Goal: Task Accomplishment & Management: Manage account settings

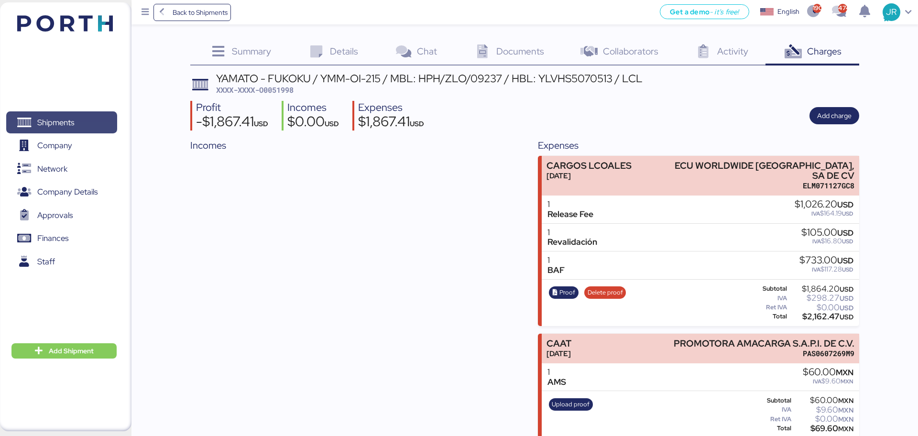
click at [66, 118] on span "Shipments" at bounding box center [55, 123] width 37 height 14
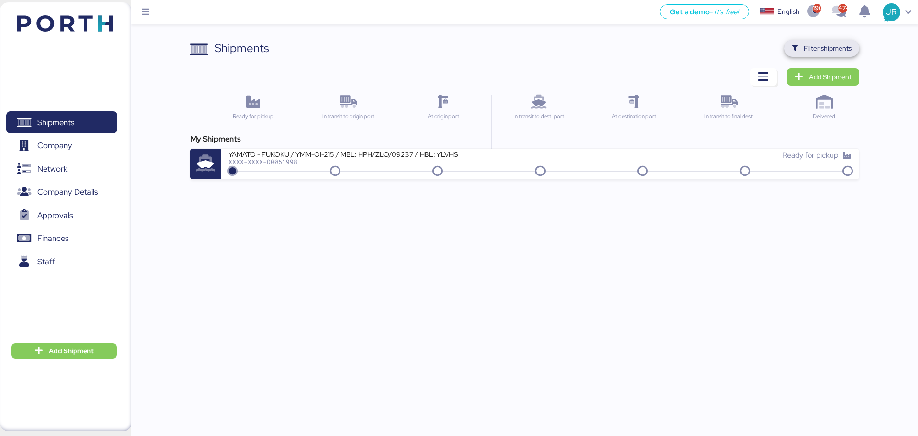
click at [837, 47] on span "Filter shipments" at bounding box center [827, 48] width 48 height 11
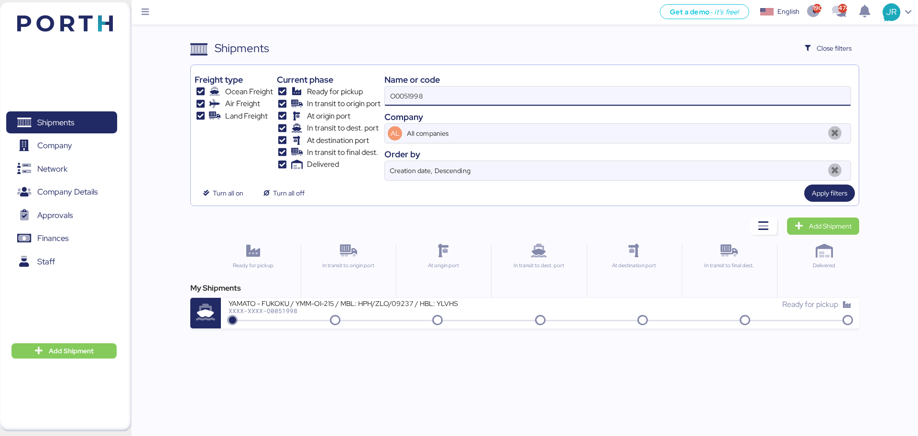
drag, startPoint x: 411, startPoint y: 103, endPoint x: 288, endPoint y: 103, distance: 123.8
click at [289, 103] on div "Freight type Ocean Freight Air Freight Land Freight Current phase Ready for pic…" at bounding box center [525, 125] width 660 height 112
drag, startPoint x: 435, startPoint y: 95, endPoint x: 335, endPoint y: 95, distance: 99.4
click at [336, 95] on div "Freight type Ocean Freight Air Freight Land Freight Current phase Ready for pic…" at bounding box center [525, 125] width 660 height 112
paste input "7"
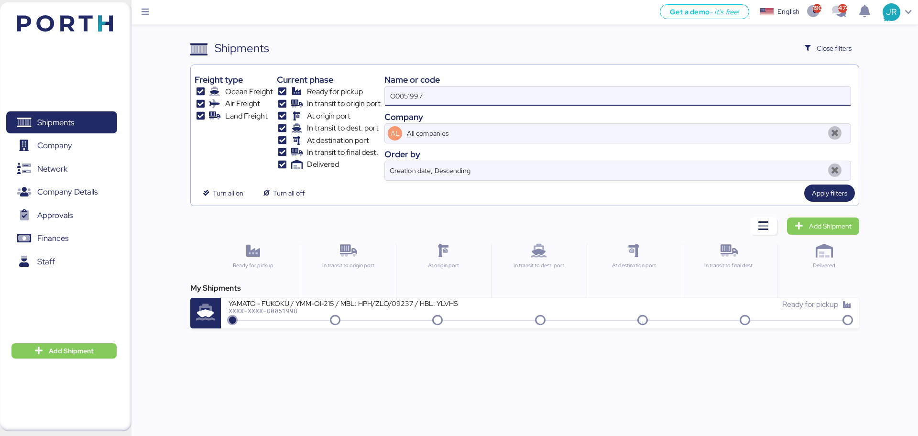
type input "O0051997"
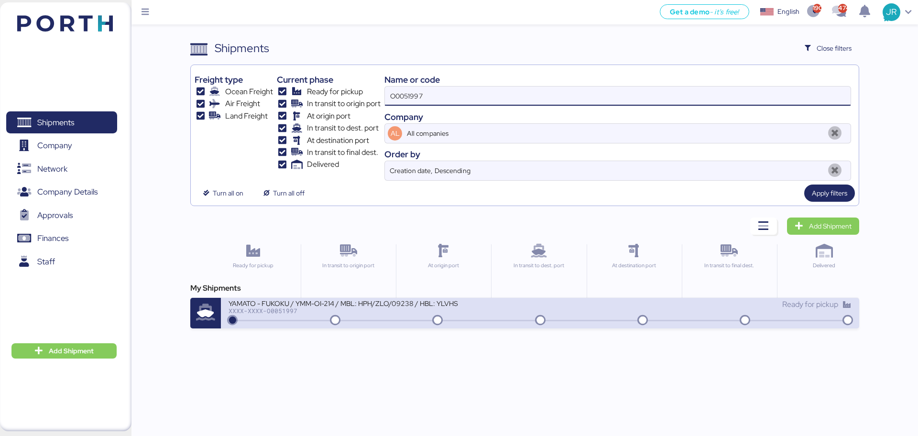
click at [264, 317] on div "YAMATO - FUKOKU / YMM-OI-214 / MBL: HPH/ZLO/09238 / HBL: YLVHS5070502 / LCL XXX…" at bounding box center [383, 309] width 311 height 21
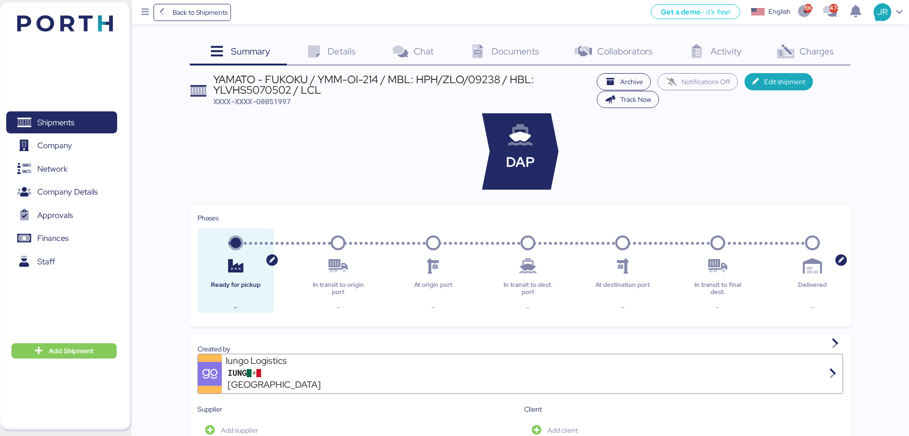
click at [814, 53] on span "Charges" at bounding box center [816, 51] width 34 height 12
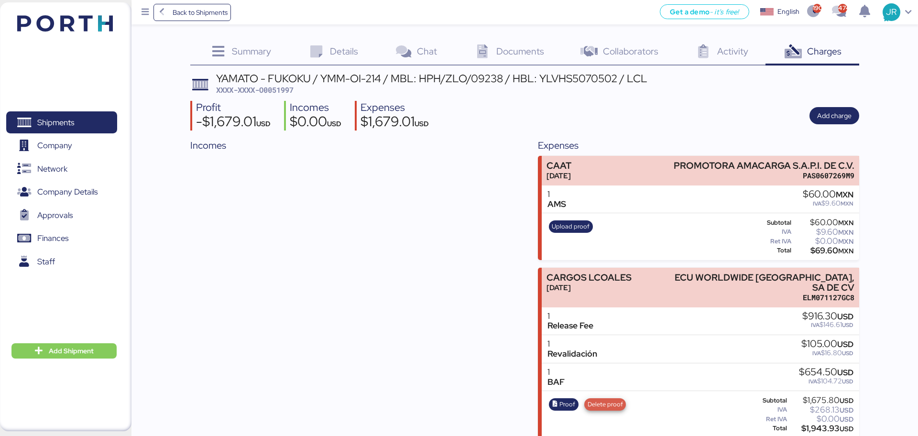
click at [602, 399] on span "Delete proof" at bounding box center [604, 404] width 35 height 11
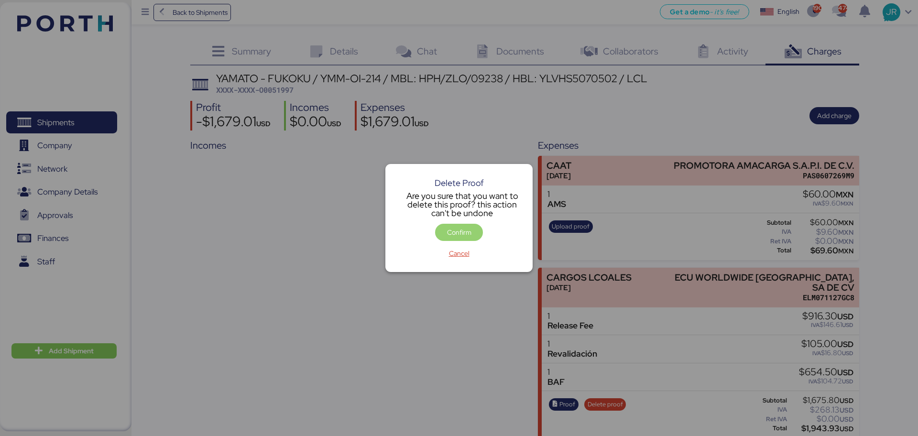
click at [455, 225] on span "Confirm" at bounding box center [459, 232] width 48 height 17
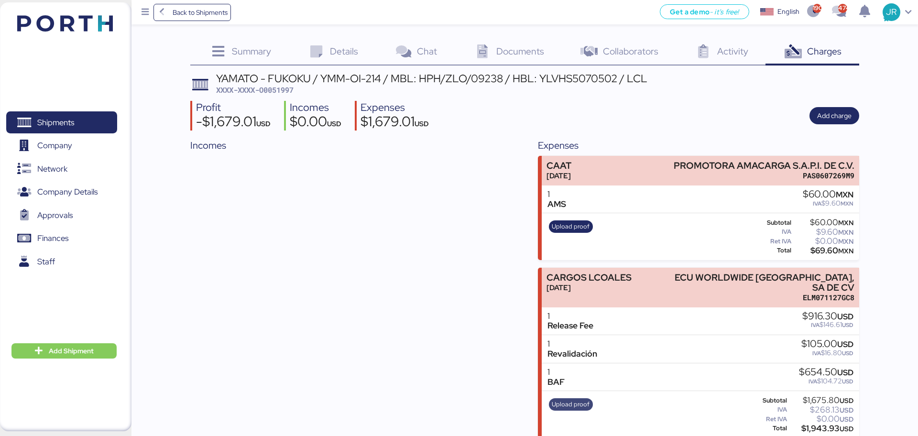
click at [574, 399] on span "Upload proof" at bounding box center [571, 404] width 38 height 11
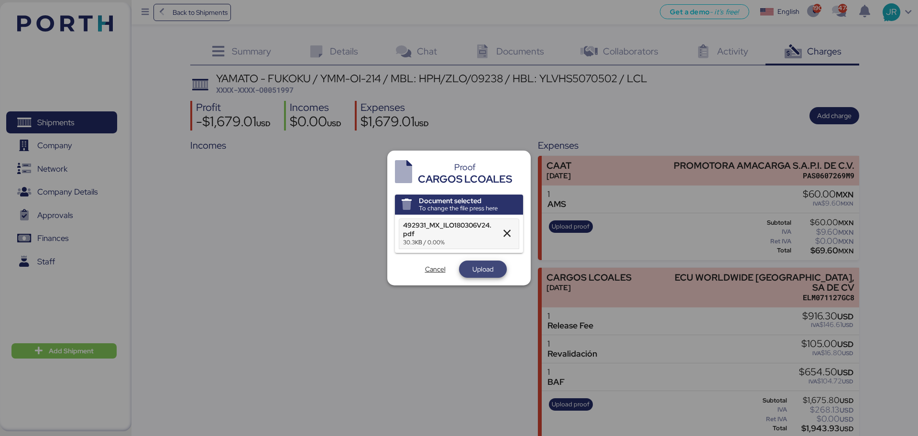
click at [481, 270] on span "Upload" at bounding box center [482, 268] width 21 height 11
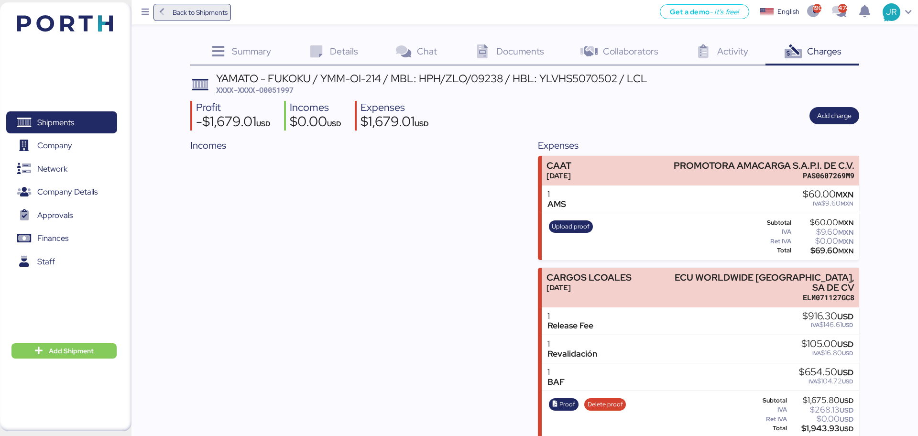
click at [183, 11] on span "Back to Shipments" at bounding box center [200, 12] width 55 height 11
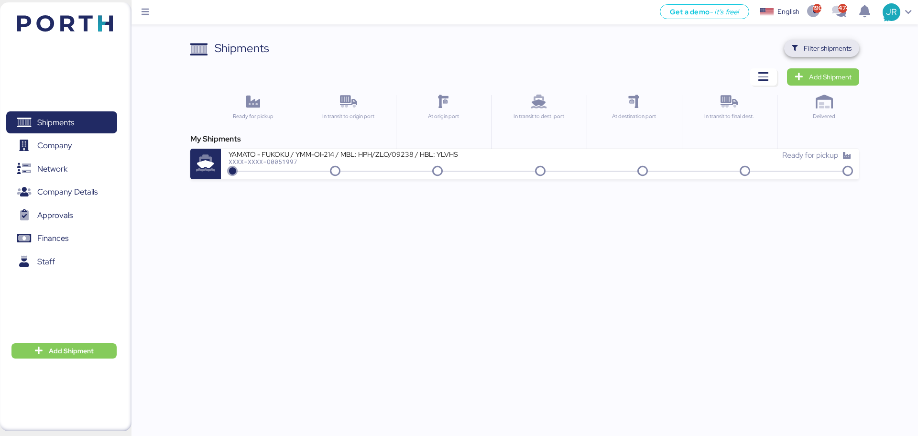
click at [847, 45] on span "Filter shipments" at bounding box center [827, 48] width 48 height 11
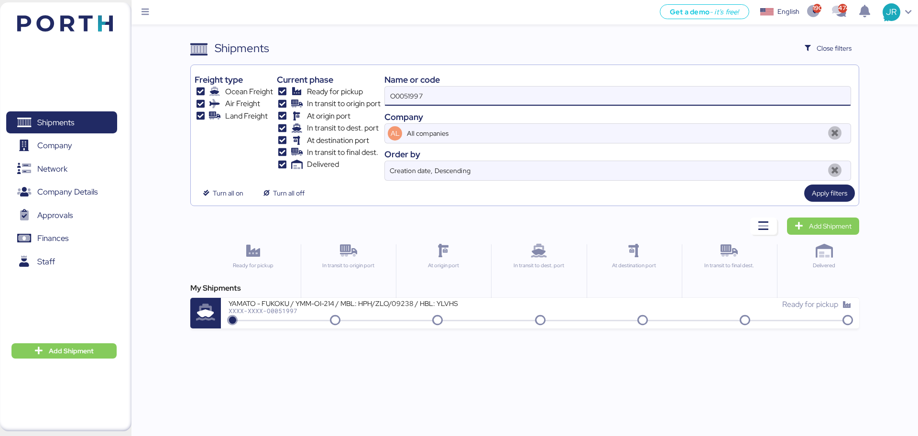
drag, startPoint x: 423, startPoint y: 96, endPoint x: 294, endPoint y: 95, distance: 128.6
click at [294, 95] on div "Freight type Ocean Freight Air Freight Land Freight Current phase Ready for pic…" at bounding box center [525, 125] width 660 height 112
paste input "2039"
type input "O0052039"
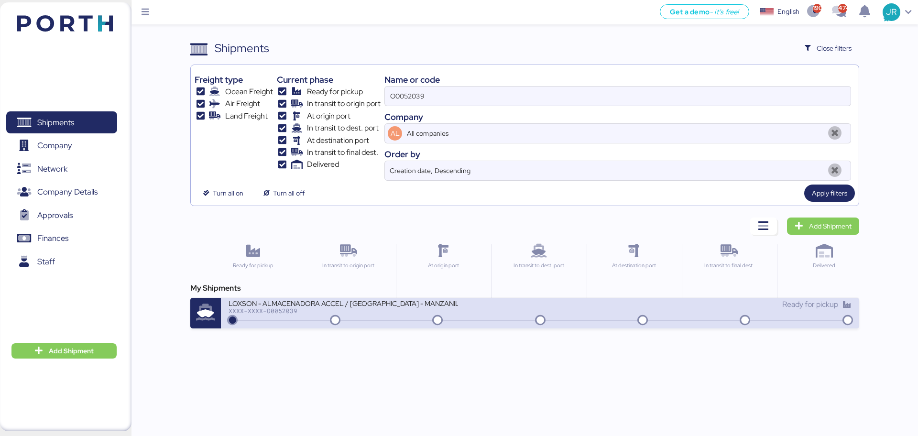
click at [284, 310] on div "XXXX-XXXX-O0052039" at bounding box center [342, 310] width 229 height 7
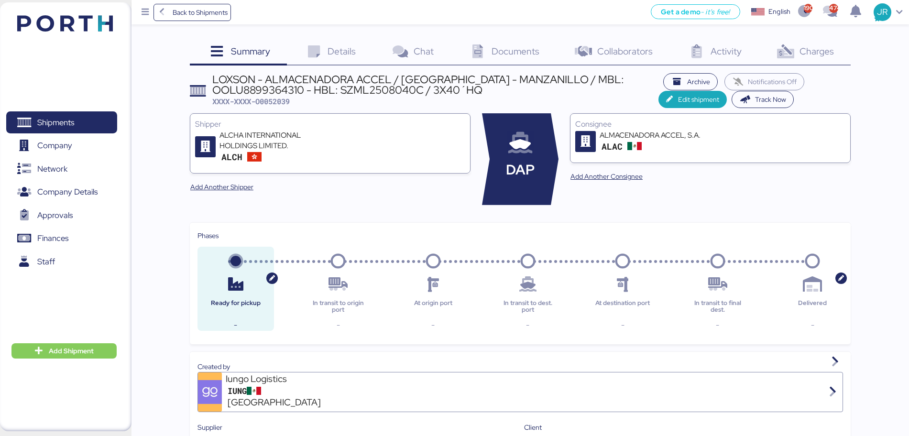
click at [509, 49] on span "Documents" at bounding box center [515, 51] width 48 height 12
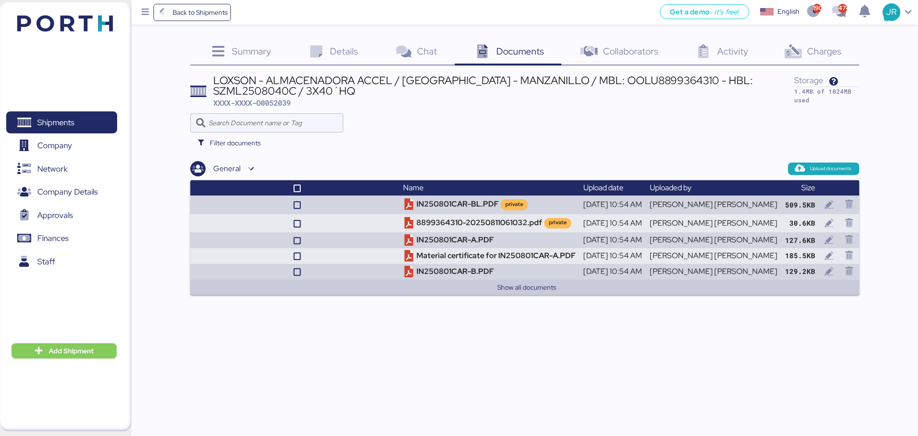
click at [840, 46] on span "Charges" at bounding box center [824, 51] width 34 height 12
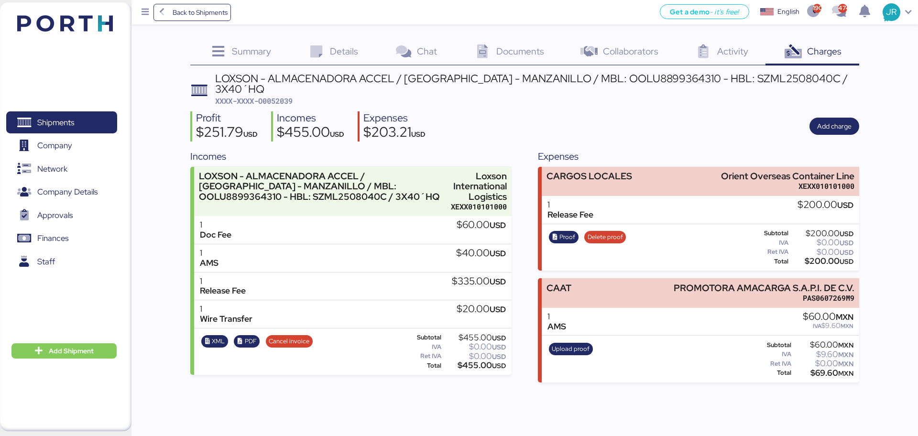
click at [733, 77] on div "LOXSON - ALMACENADORA ACCEL / [GEOGRAPHIC_DATA] - MANZANILLO / MBL: OOLU8899364…" at bounding box center [537, 84] width 644 height 22
click at [725, 76] on div "LOXSON - ALMACENADORA ACCEL / [GEOGRAPHIC_DATA] - MANZANILLO / MBL: OOLU8899364…" at bounding box center [537, 84] width 644 height 22
drag, startPoint x: 768, startPoint y: 80, endPoint x: 706, endPoint y: 80, distance: 61.7
click at [706, 80] on div "LOXSON - ALMACENADORA ACCEL / [GEOGRAPHIC_DATA] - MANZANILLO / MBL: OOLU8899364…" at bounding box center [537, 84] width 644 height 22
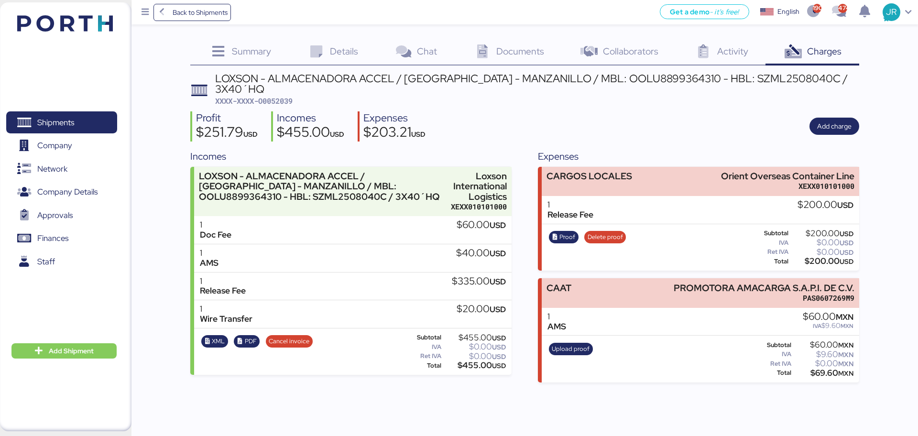
click at [510, 46] on span "Documents" at bounding box center [520, 51] width 48 height 12
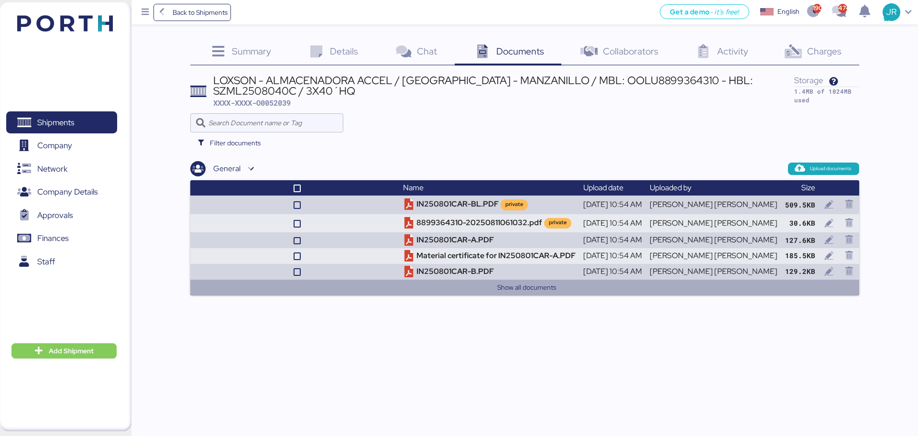
click at [498, 288] on button "Show all documents" at bounding box center [526, 286] width 649 height 11
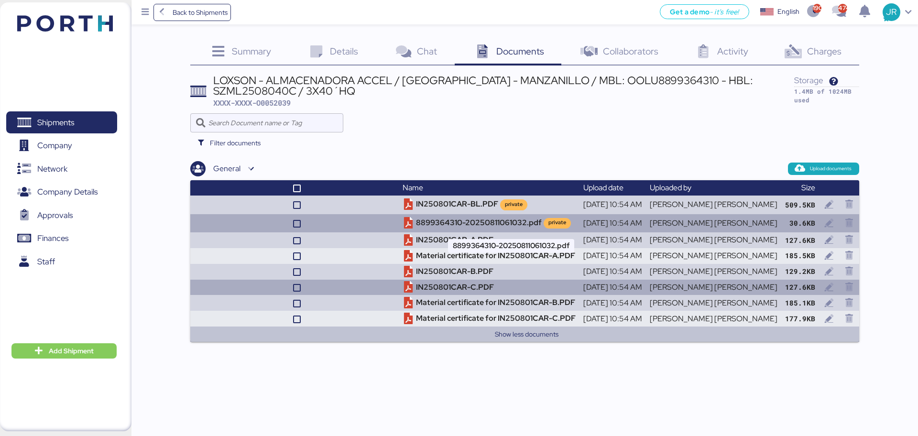
click at [503, 222] on td "8899364310-20250811061032.pdf private" at bounding box center [489, 223] width 181 height 18
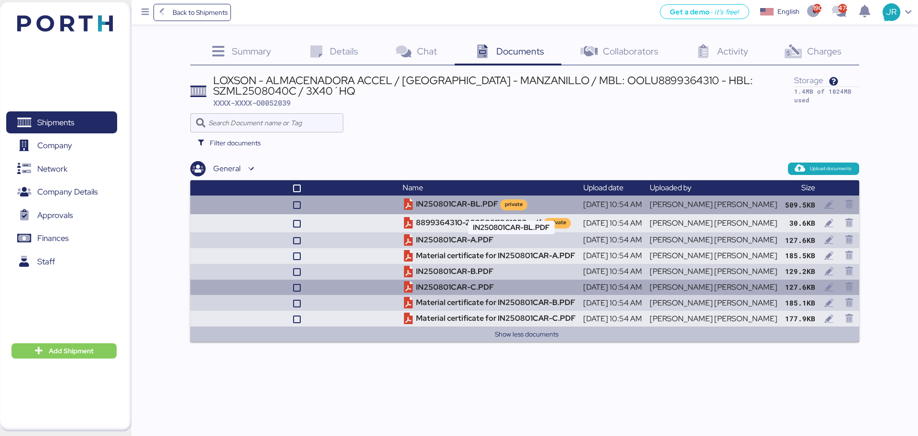
click at [493, 208] on td "IN250801CAR-BL.PDF private" at bounding box center [489, 204] width 181 height 18
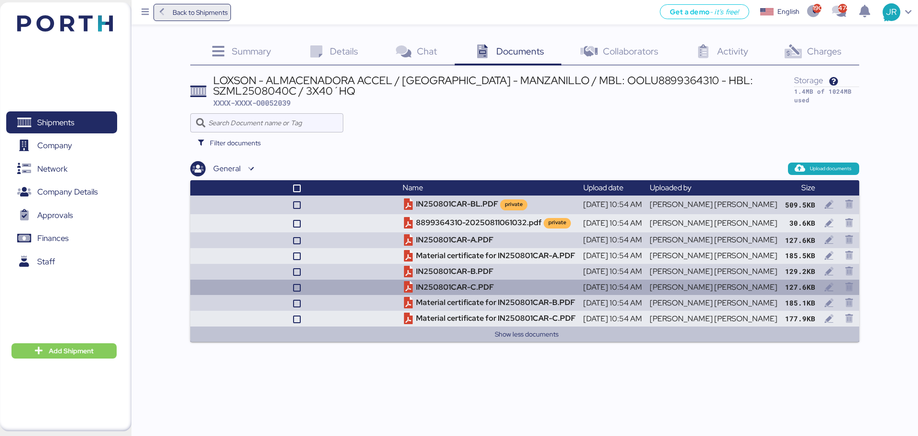
click at [203, 14] on span "Back to Shipments" at bounding box center [200, 12] width 55 height 11
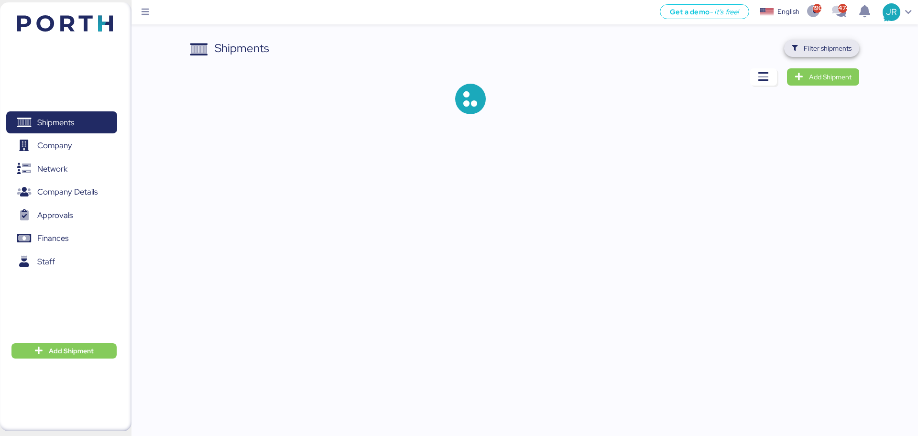
click at [816, 50] on span "Filter shipments" at bounding box center [827, 48] width 48 height 11
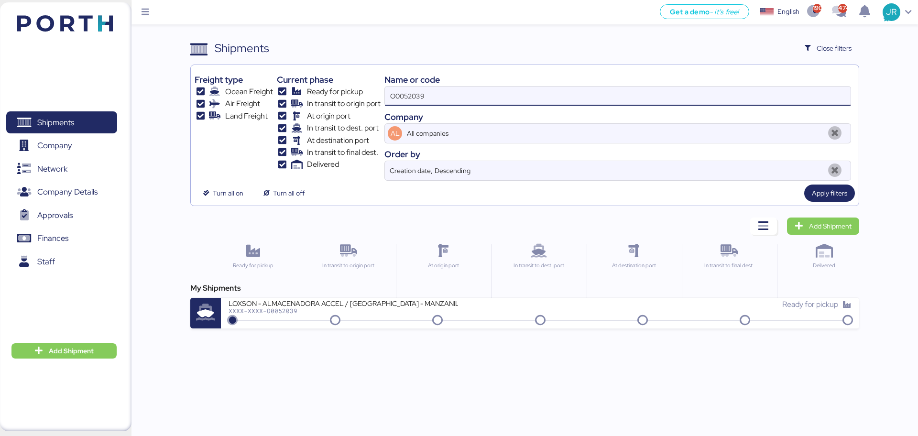
drag, startPoint x: 433, startPoint y: 97, endPoint x: 243, endPoint y: 97, distance: 190.2
click at [243, 97] on div "Freight type Ocean Freight Air Freight Land Freight Current phase Ready for pic…" at bounding box center [525, 125] width 660 height 112
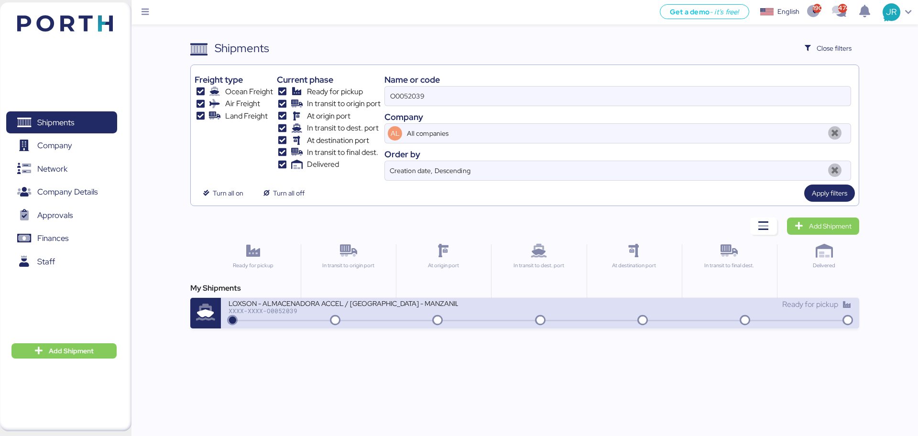
click at [264, 303] on div "LOXSON - ALMACENADORA ACCEL / [GEOGRAPHIC_DATA] - MANZANILLO / MBL: OOLU8899364…" at bounding box center [342, 303] width 229 height 8
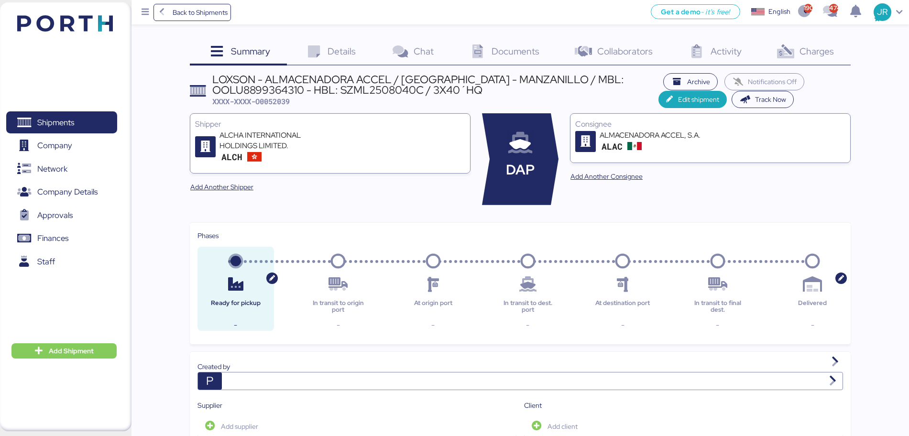
click at [485, 51] on icon at bounding box center [477, 52] width 21 height 14
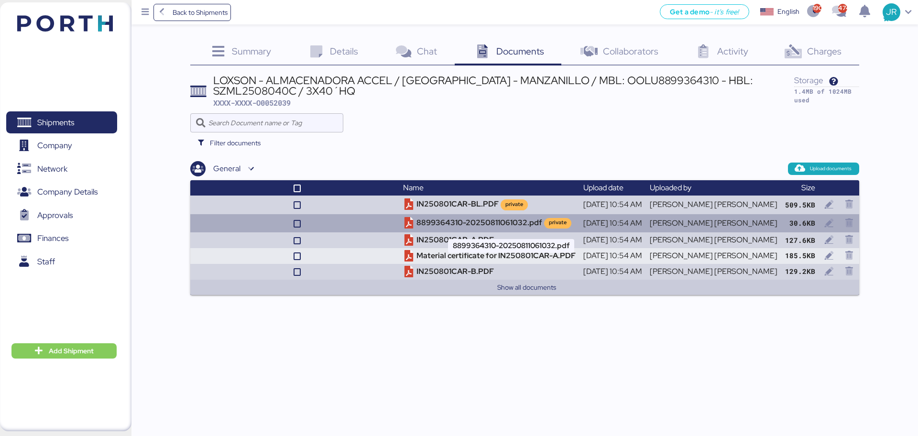
click at [492, 222] on td "8899364310-20250811061032.pdf private" at bounding box center [489, 223] width 180 height 18
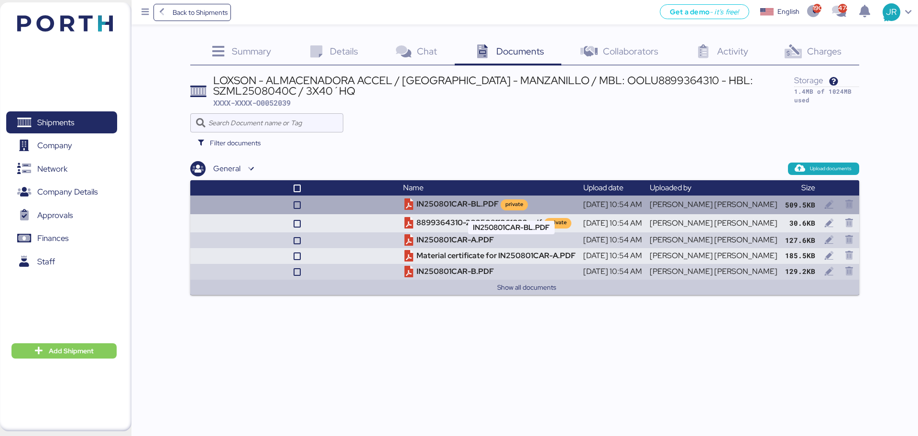
click at [470, 202] on td "IN250801CAR-BL.PDF private" at bounding box center [489, 204] width 180 height 18
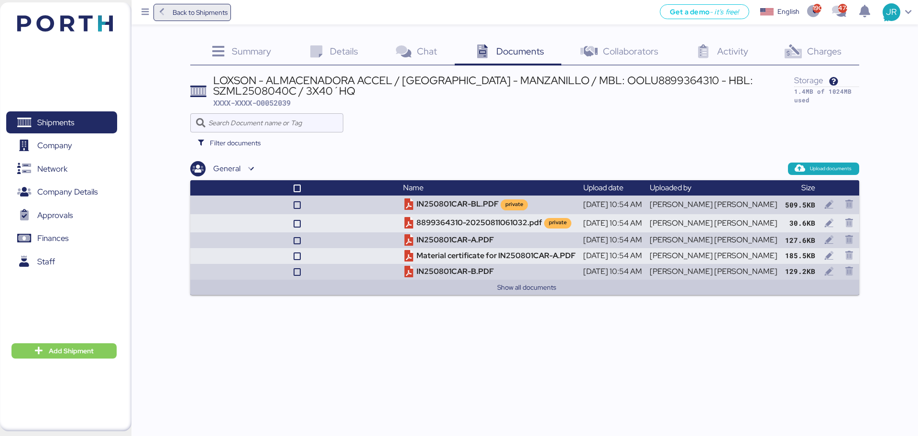
click at [177, 15] on span "Back to Shipments" at bounding box center [200, 12] width 55 height 11
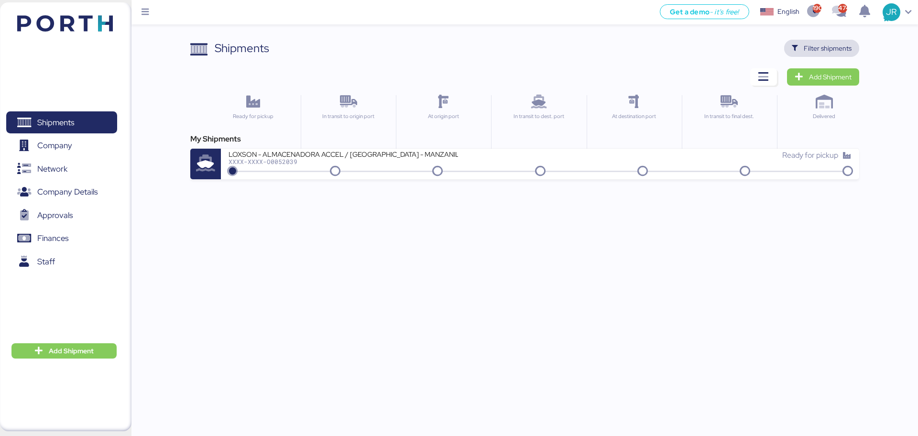
drag, startPoint x: 795, startPoint y: 43, endPoint x: 743, endPoint y: 55, distance: 53.9
click at [795, 43] on span "Filter shipments" at bounding box center [821, 48] width 60 height 13
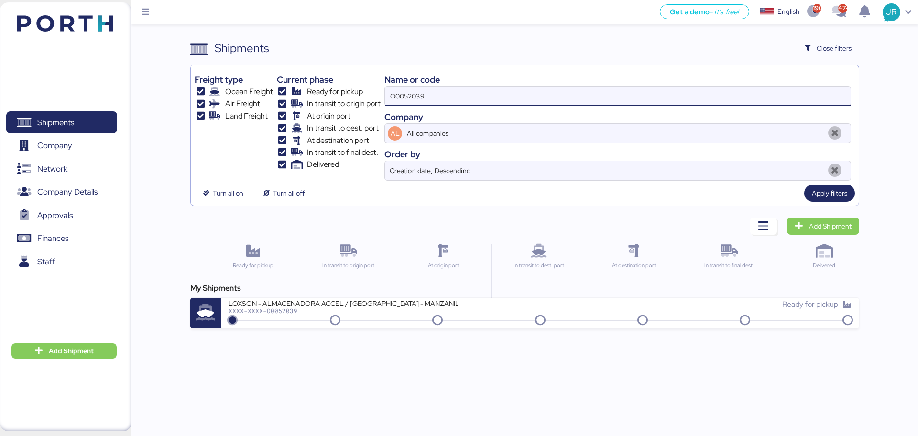
drag, startPoint x: 418, startPoint y: 103, endPoint x: 272, endPoint y: 100, distance: 145.8
click at [248, 103] on div "Freight type Ocean Freight Air Freight Land Freight Current phase Ready for pic…" at bounding box center [525, 125] width 660 height 112
drag, startPoint x: 430, startPoint y: 99, endPoint x: 303, endPoint y: 98, distance: 127.1
click at [303, 98] on div "Freight type Ocean Freight Air Freight Land Freight Current phase Ready for pic…" at bounding box center [525, 125] width 660 height 112
paste input "72"
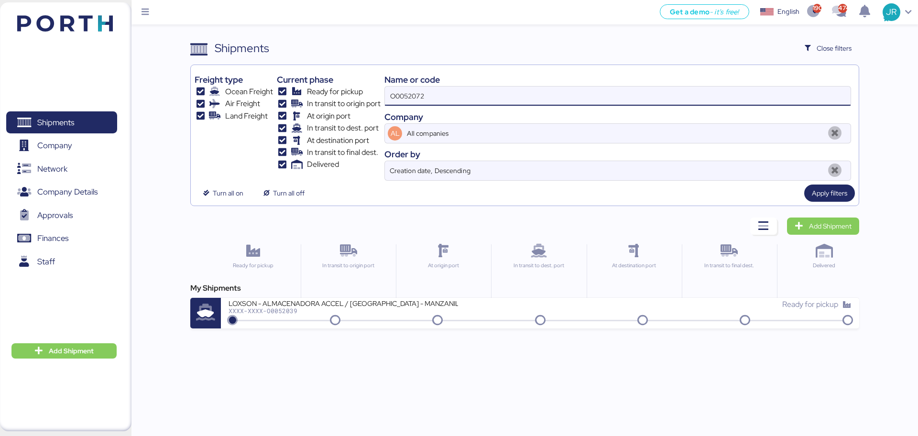
type input "O0052072"
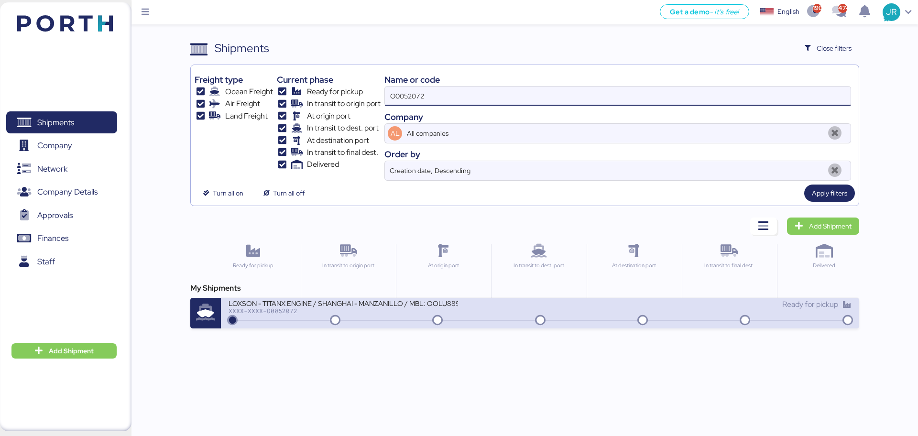
click at [286, 309] on div "XXXX-XXXX-O0052072" at bounding box center [342, 310] width 229 height 7
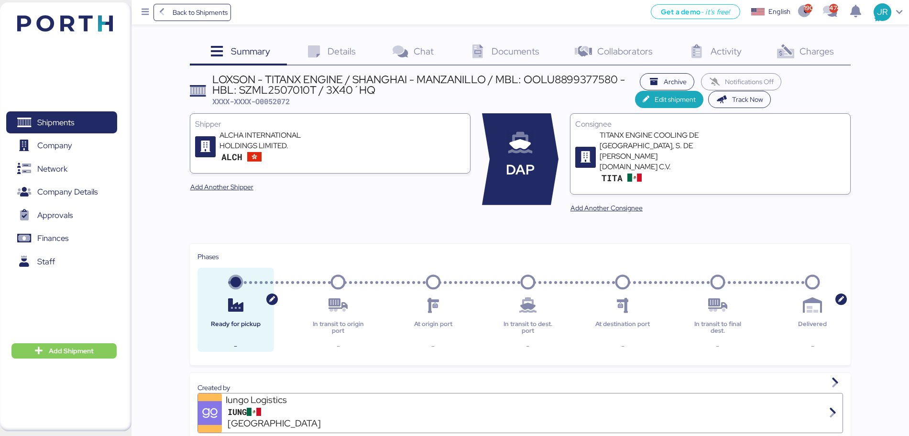
click at [502, 59] on div "Documents 0" at bounding box center [504, 53] width 106 height 26
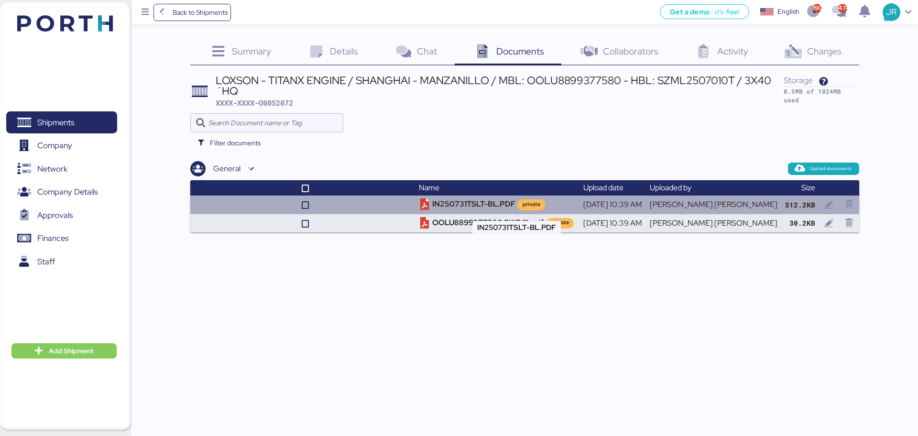
click at [479, 197] on td "IN250731TSLT-BL.PDF private" at bounding box center [497, 204] width 164 height 18
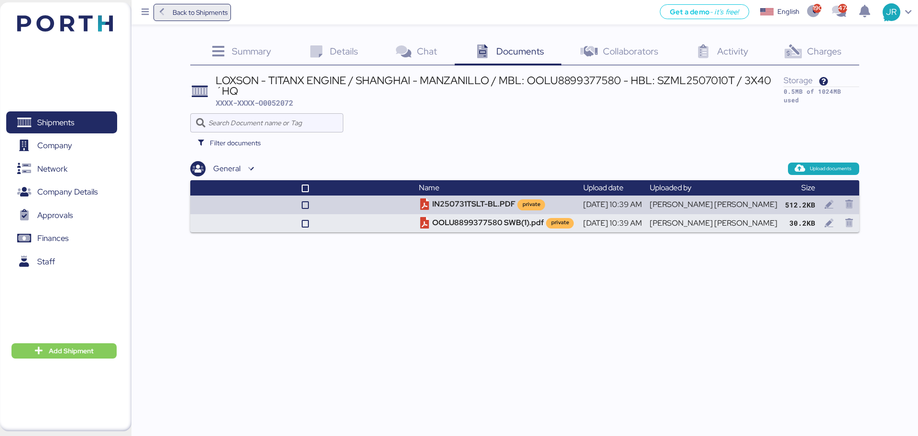
click at [209, 16] on span "Back to Shipments" at bounding box center [200, 12] width 55 height 11
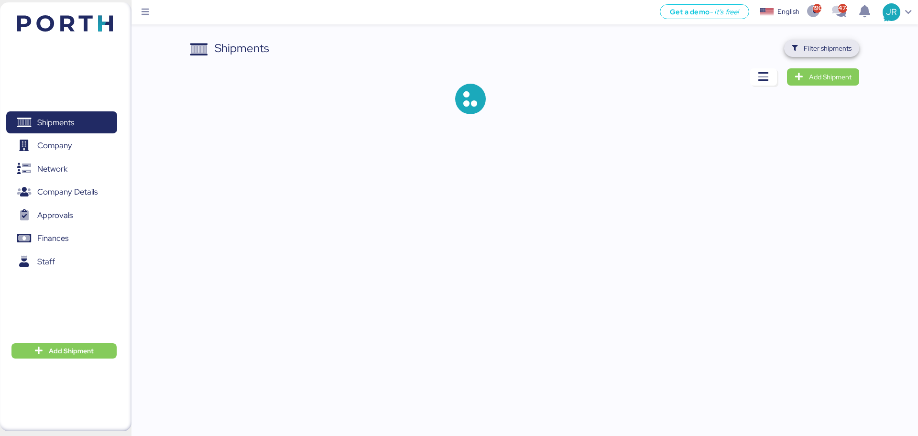
click at [817, 46] on span "Filter shipments" at bounding box center [827, 48] width 48 height 11
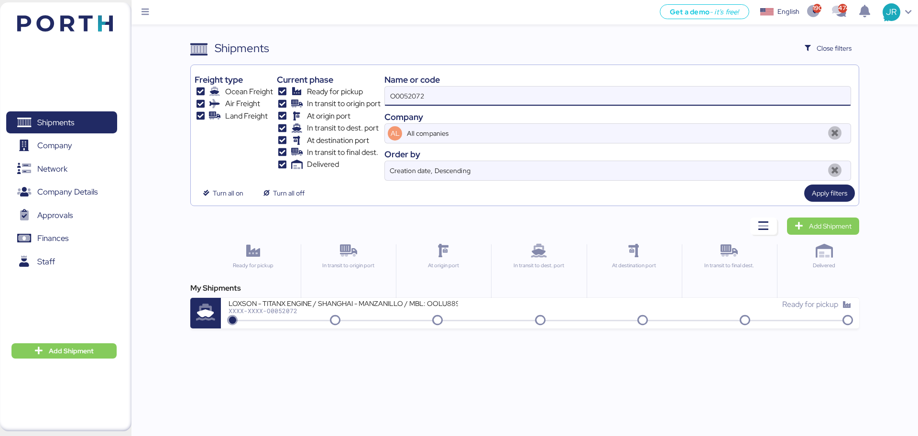
drag, startPoint x: 468, startPoint y: 104, endPoint x: 355, endPoint y: 109, distance: 112.9
click at [356, 109] on div "Freight type Ocean Freight Air Freight Land Freight Current phase Ready for pic…" at bounding box center [525, 125] width 660 height 112
paste input "1969-"
type input "O0051969"
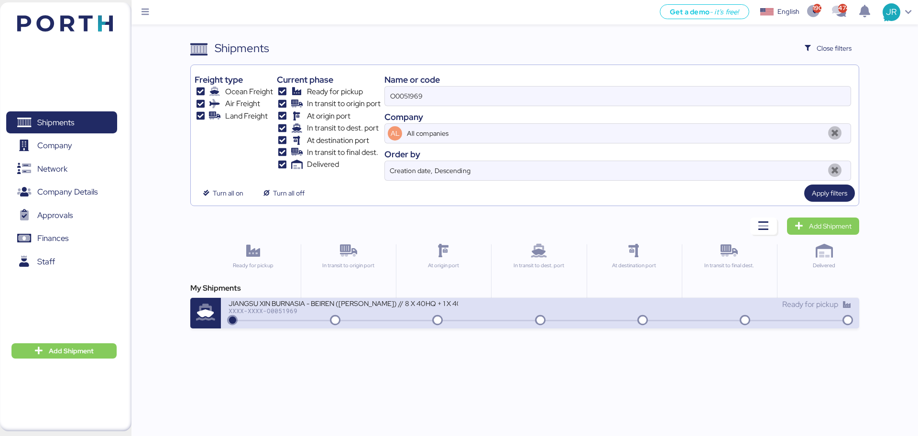
click at [286, 312] on div "XXXX-XXXX-O0051969" at bounding box center [342, 310] width 229 height 7
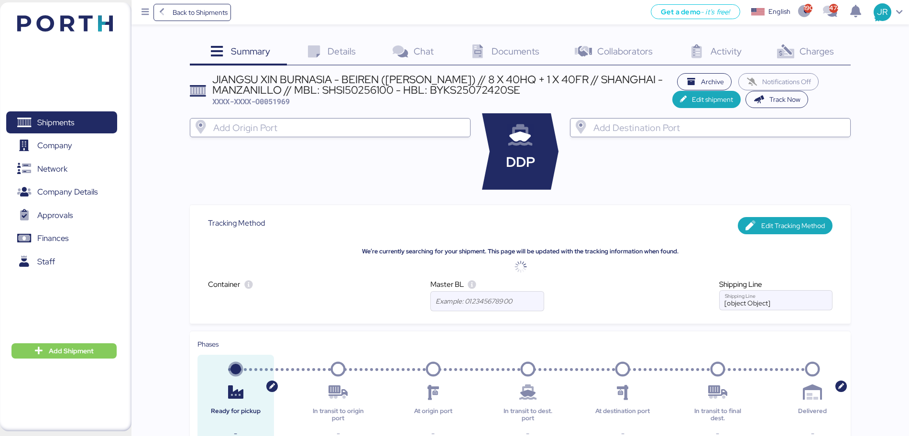
click at [804, 45] on span "Charges" at bounding box center [816, 51] width 34 height 12
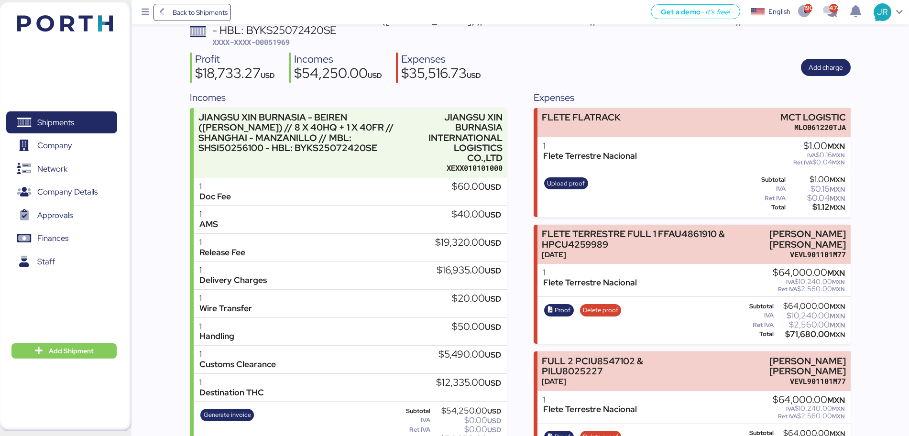
scroll to position [119, 0]
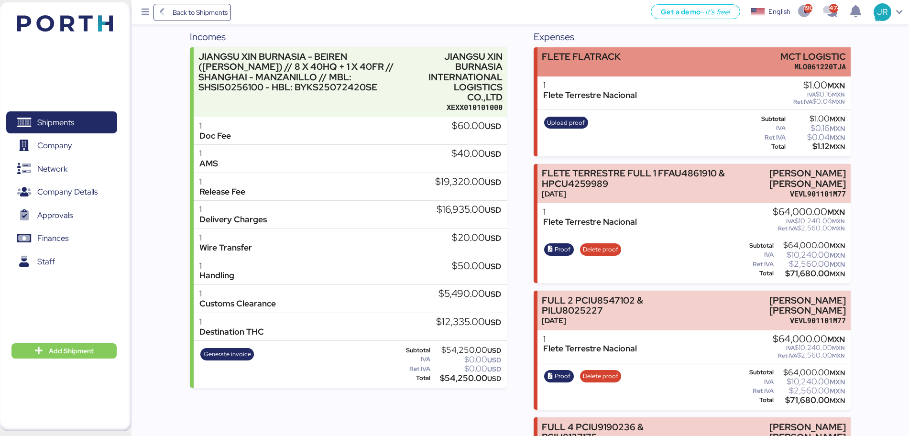
click at [650, 61] on div "[PERSON_NAME] FLATRACK MCT LOGISTIC MLO061220TJA" at bounding box center [693, 61] width 313 height 29
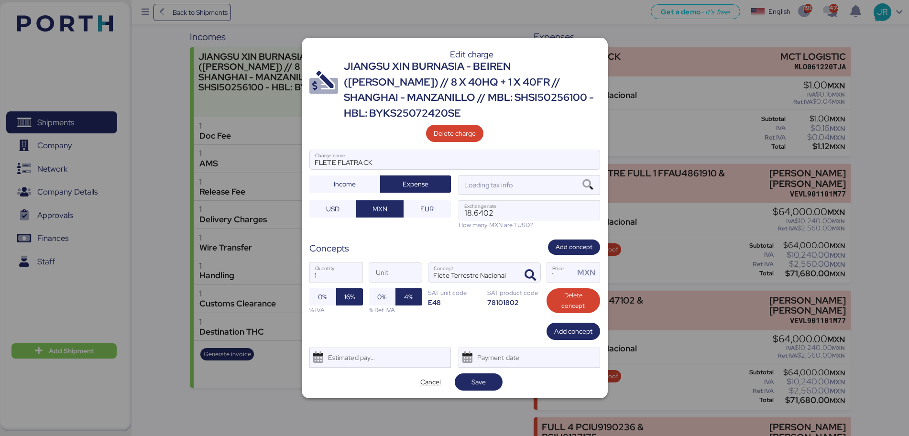
scroll to position [0, 0]
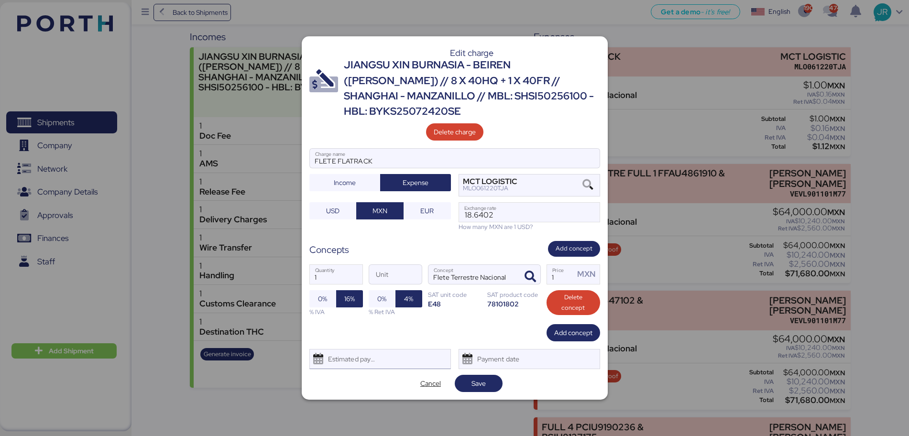
click at [360, 358] on div "Estimated payment date" at bounding box center [349, 358] width 57 height 19
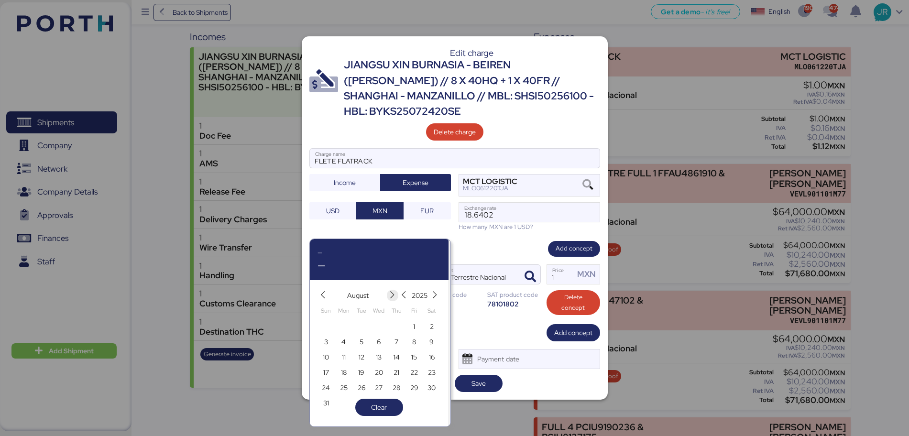
click at [391, 295] on icon "button" at bounding box center [392, 295] width 8 height 8
click at [378, 344] on span "10" at bounding box center [379, 341] width 6 height 11
type input "[DATE]"
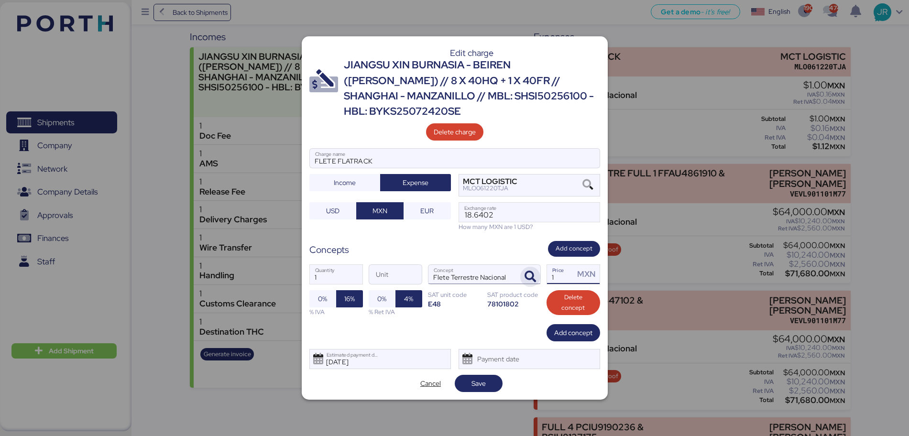
drag, startPoint x: 563, startPoint y: 268, endPoint x: 530, endPoint y: 270, distance: 32.1
click at [530, 273] on div "1 Quantity Unit [PERSON_NAME] Terrestre Nacional Concept 1 Price MXN 0% 16% % I…" at bounding box center [454, 290] width 291 height 67
type input "88000"
click at [380, 293] on span "0%" at bounding box center [381, 298] width 9 height 11
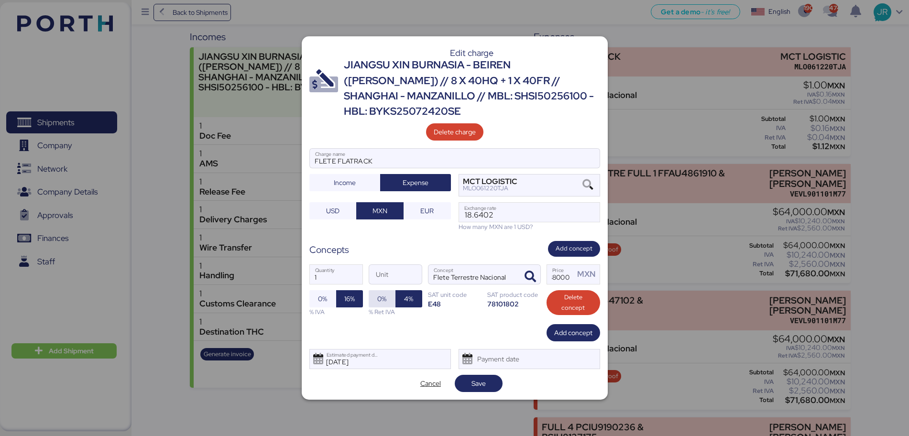
scroll to position [0, 0]
click at [465, 377] on span "Save" at bounding box center [478, 383] width 32 height 13
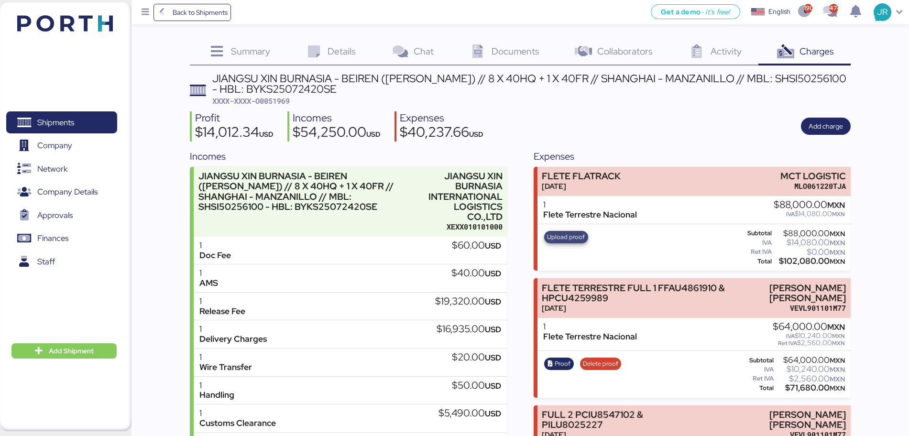
click at [570, 236] on span "Upload proof" at bounding box center [566, 237] width 38 height 11
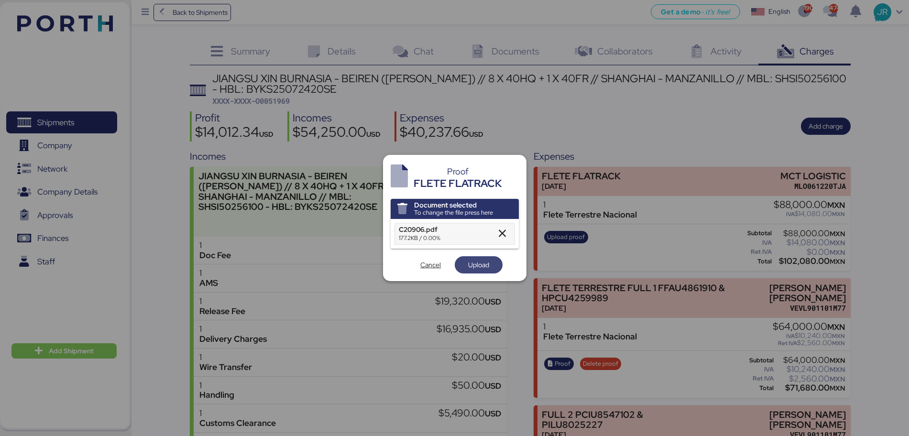
click at [462, 260] on span "Upload" at bounding box center [478, 264] width 32 height 13
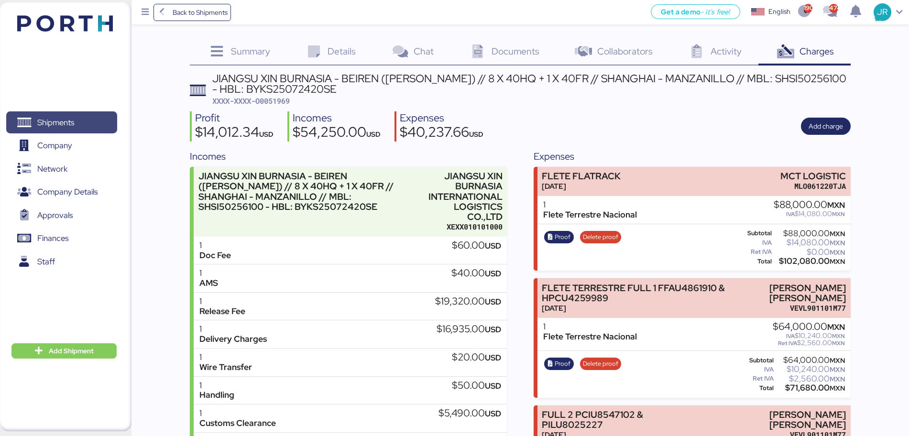
click at [65, 129] on span "Shipments" at bounding box center [55, 123] width 37 height 14
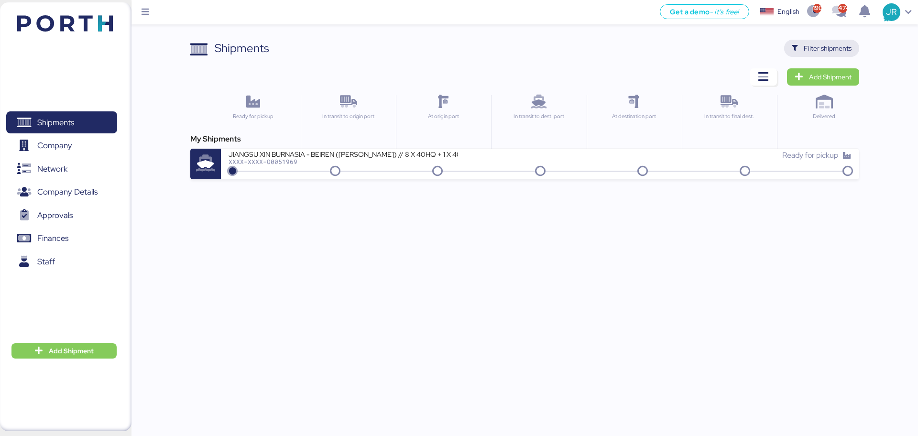
click at [799, 42] on span "Filter shipments" at bounding box center [821, 48] width 60 height 13
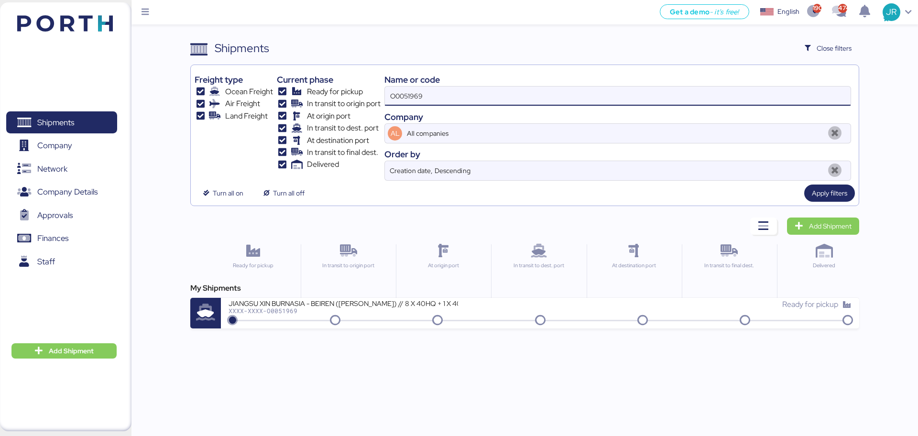
drag, startPoint x: 422, startPoint y: 98, endPoint x: 241, endPoint y: 100, distance: 180.2
click at [273, 99] on div "Freight type Ocean Freight Air Freight Land Freight Current phase Ready for pic…" at bounding box center [525, 125] width 660 height 112
paste input "5"
type input "O0051965"
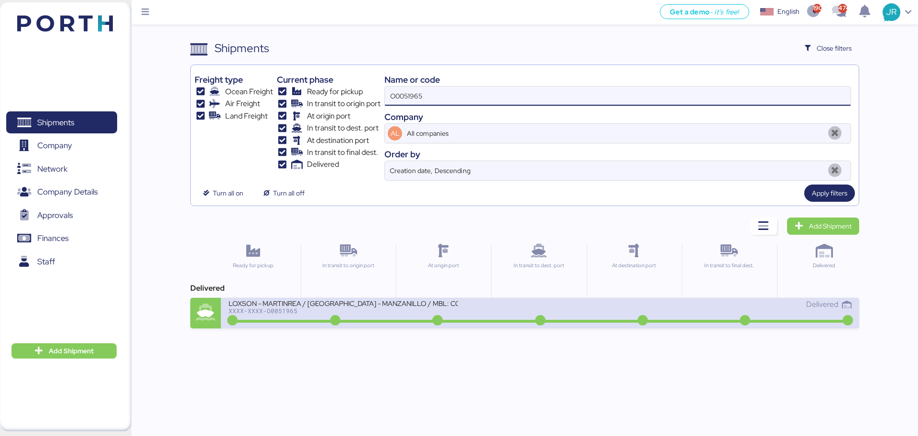
click at [285, 309] on div "XXXX-XXXX-O0051965" at bounding box center [342, 310] width 229 height 7
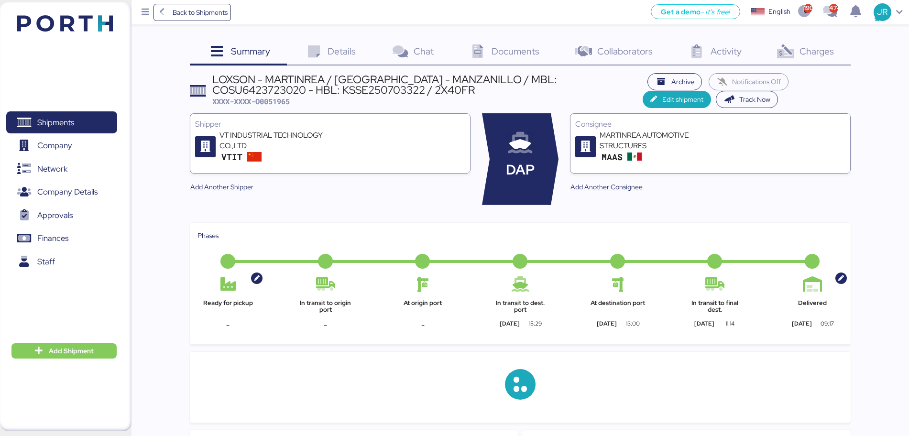
click at [814, 48] on span "Charges" at bounding box center [816, 51] width 34 height 12
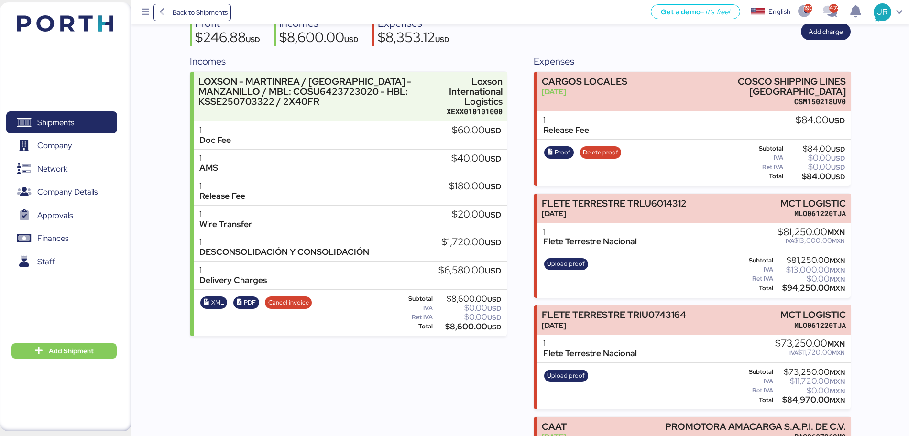
scroll to position [167, 0]
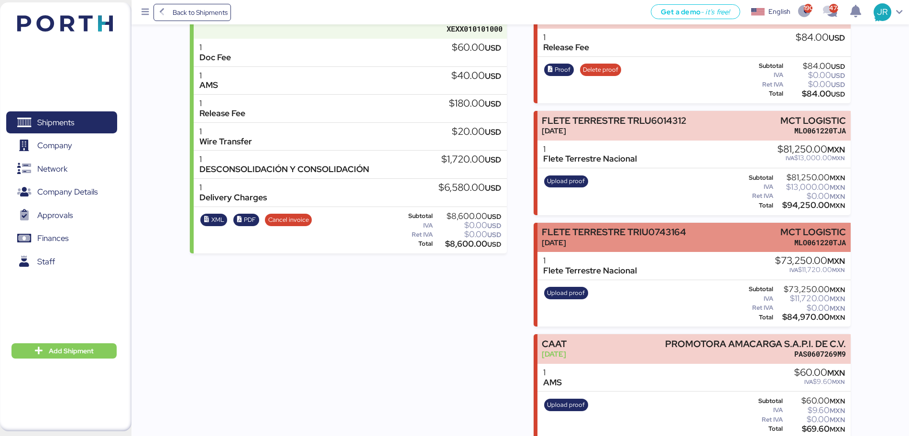
click at [631, 238] on div "[DATE]" at bounding box center [613, 243] width 144 height 10
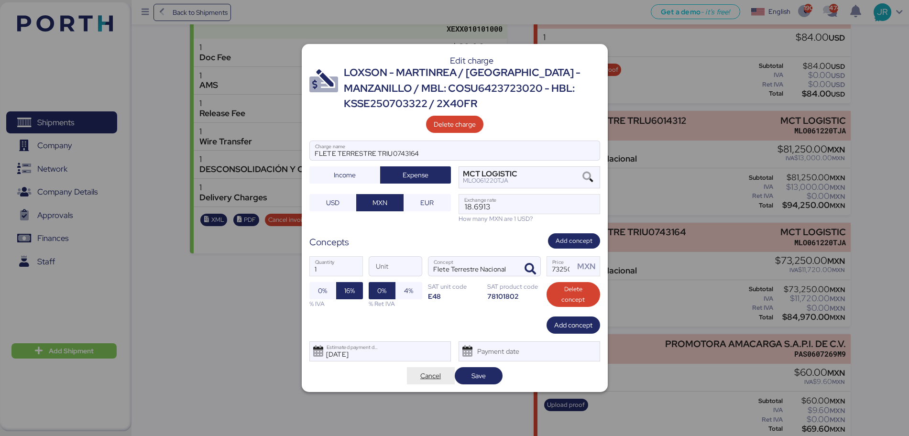
click at [425, 379] on span "Cancel" at bounding box center [430, 375] width 21 height 11
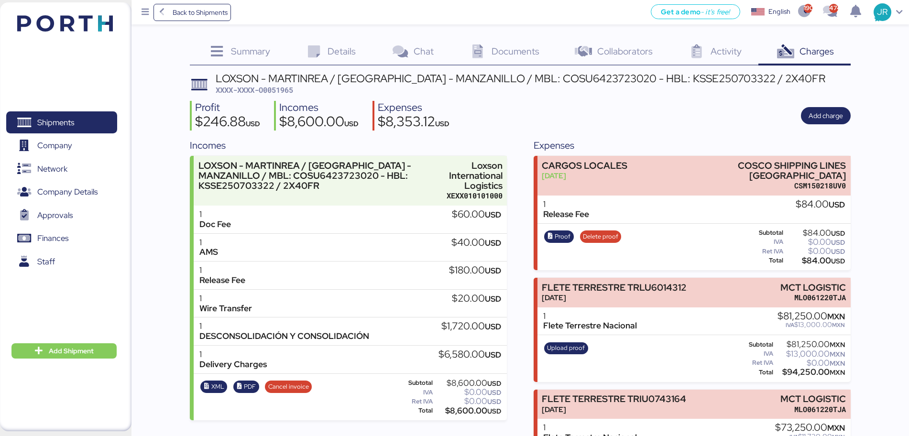
scroll to position [167, 0]
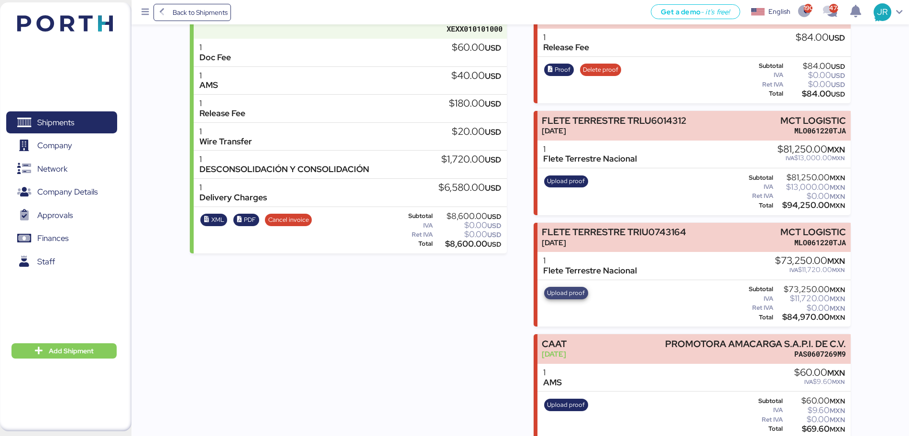
click at [561, 288] on span "Upload proof" at bounding box center [566, 293] width 38 height 11
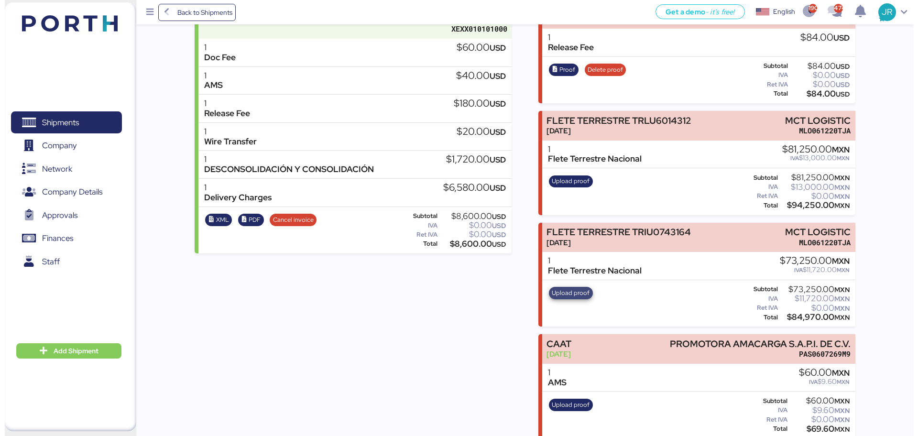
scroll to position [0, 0]
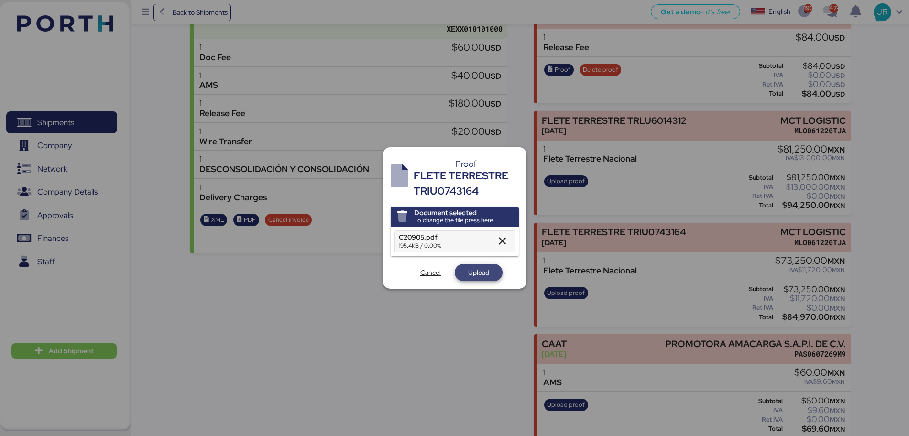
click at [480, 268] on span "Upload" at bounding box center [478, 272] width 21 height 11
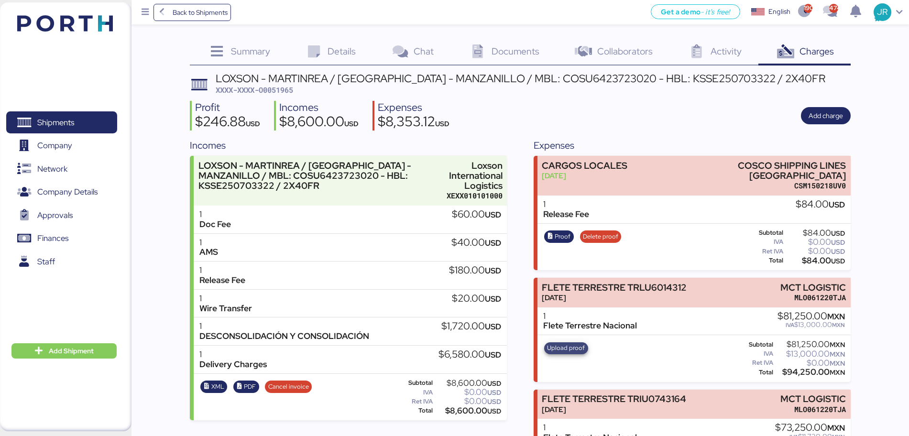
click at [563, 343] on span "Upload proof" at bounding box center [566, 348] width 38 height 11
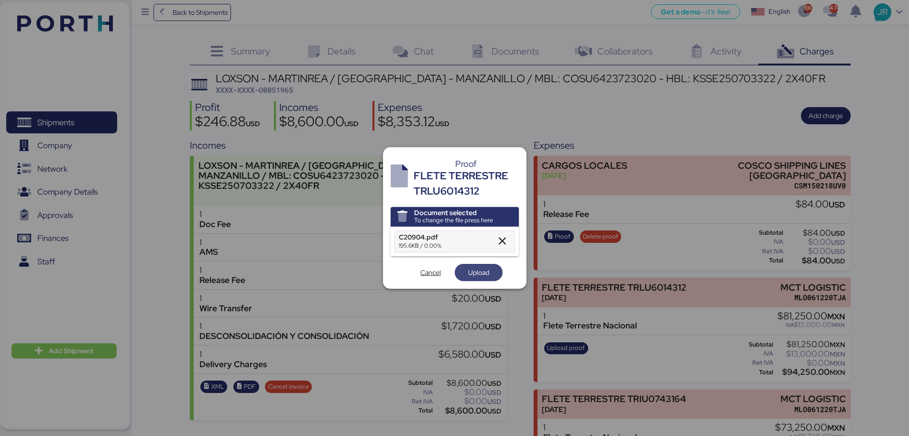
click at [475, 271] on span "Upload" at bounding box center [478, 272] width 21 height 11
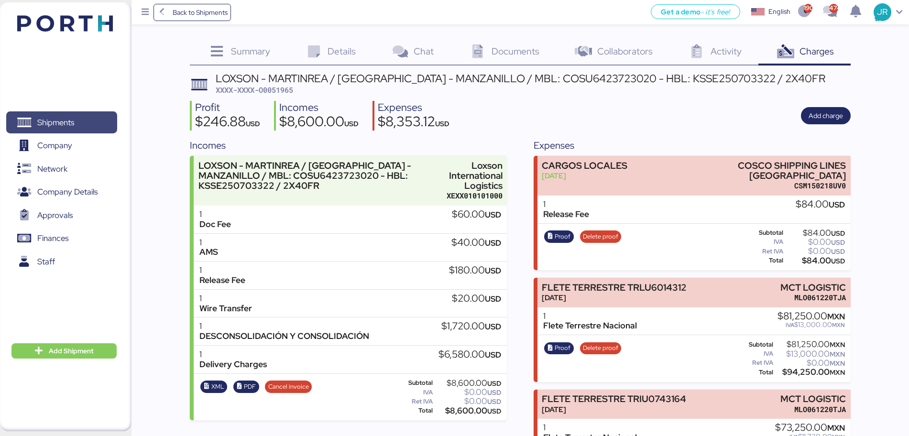
click at [74, 120] on span "Shipments" at bounding box center [55, 123] width 37 height 14
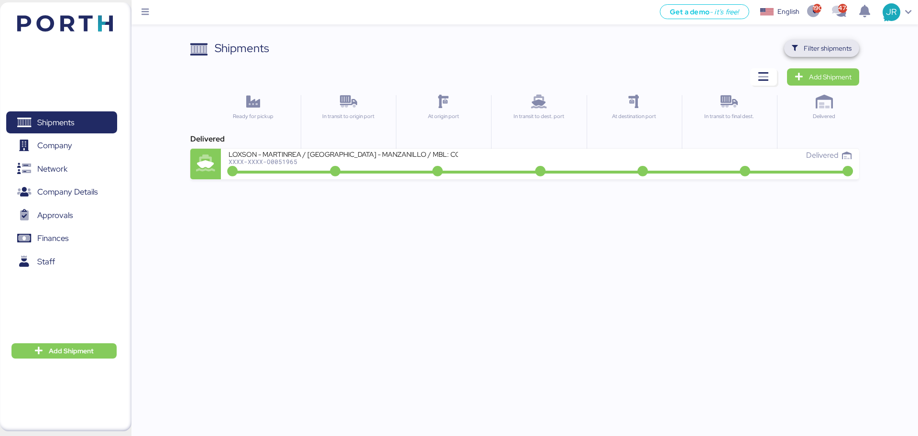
click at [800, 47] on span "Filter shipments" at bounding box center [821, 48] width 60 height 13
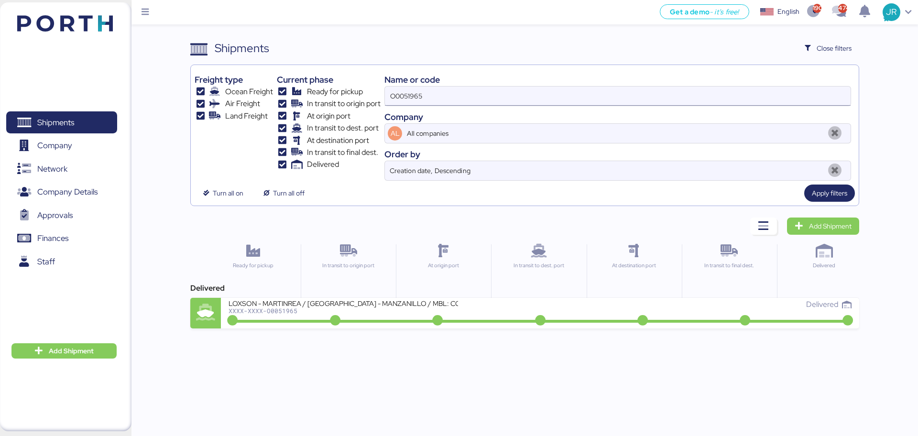
drag, startPoint x: 429, startPoint y: 99, endPoint x: 411, endPoint y: 99, distance: 18.2
click at [411, 99] on input "O0051965" at bounding box center [617, 96] width 465 height 19
type input "O"
paste input "O0051966"
type input "O0051966"
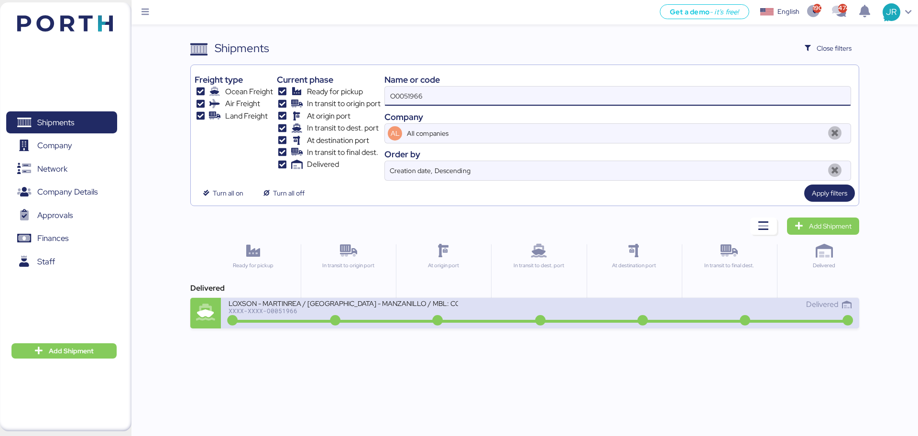
click at [265, 310] on div "XXXX-XXXX-O0051966" at bounding box center [342, 310] width 229 height 7
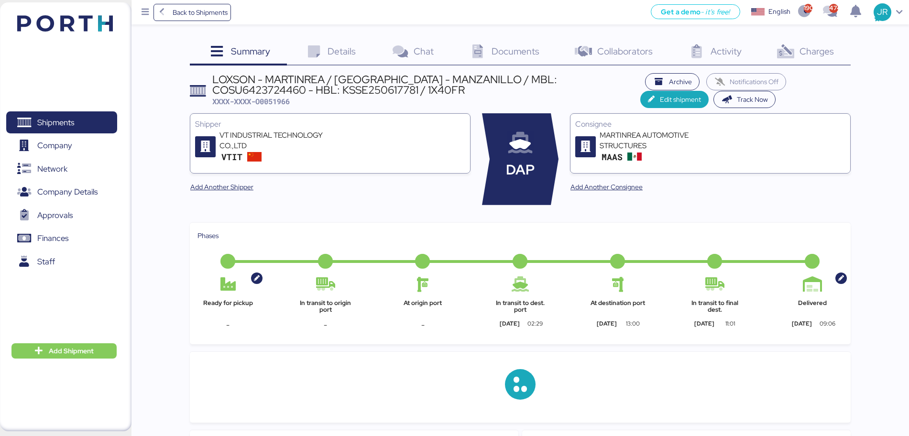
click at [814, 47] on span "Charges" at bounding box center [816, 51] width 34 height 12
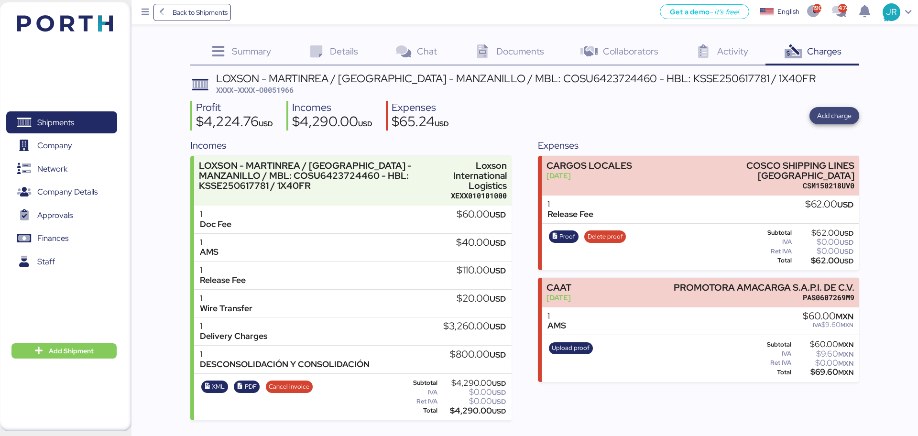
click at [822, 110] on span "Add charge" at bounding box center [834, 115] width 34 height 11
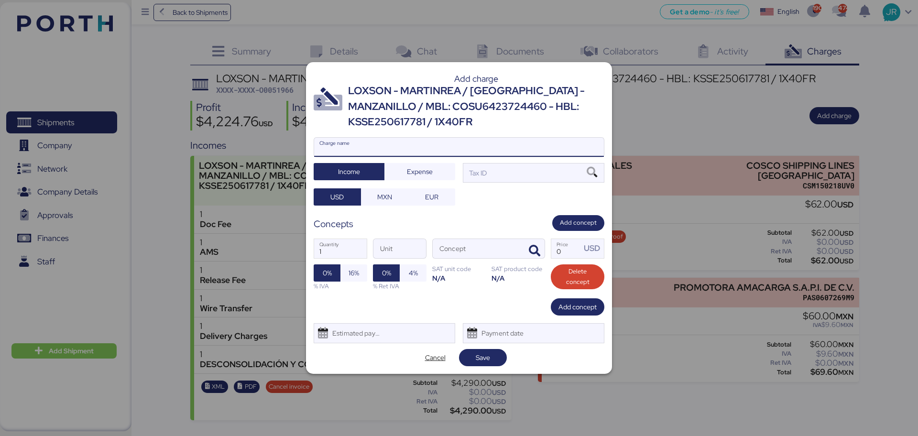
click at [439, 149] on input "Charge name" at bounding box center [459, 147] width 290 height 19
type input "C"
type input "FLETE TERRESTRE"
click at [418, 175] on span "Expense" at bounding box center [420, 171] width 26 height 11
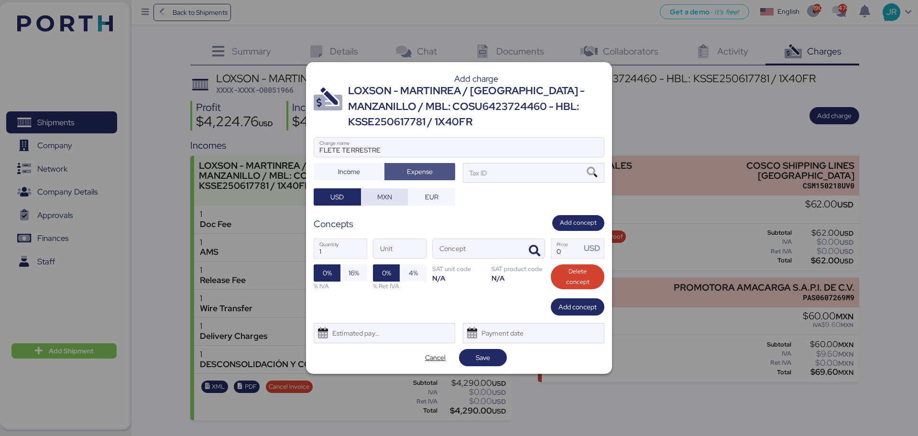
click at [379, 202] on span "MXN" at bounding box center [384, 196] width 15 height 11
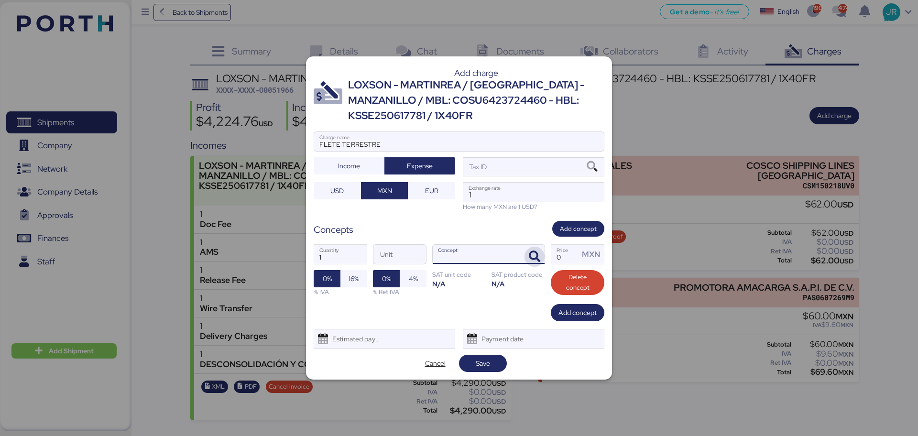
click at [531, 260] on icon "button" at bounding box center [534, 256] width 11 height 11
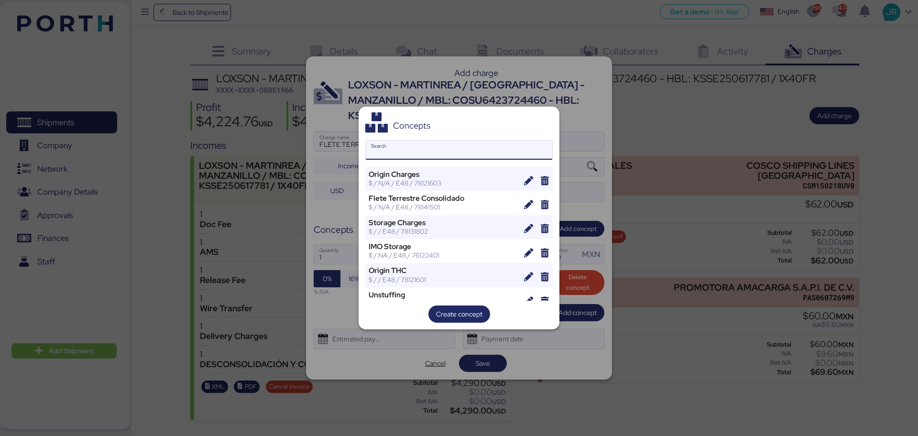
click at [392, 146] on input "Search" at bounding box center [459, 150] width 186 height 19
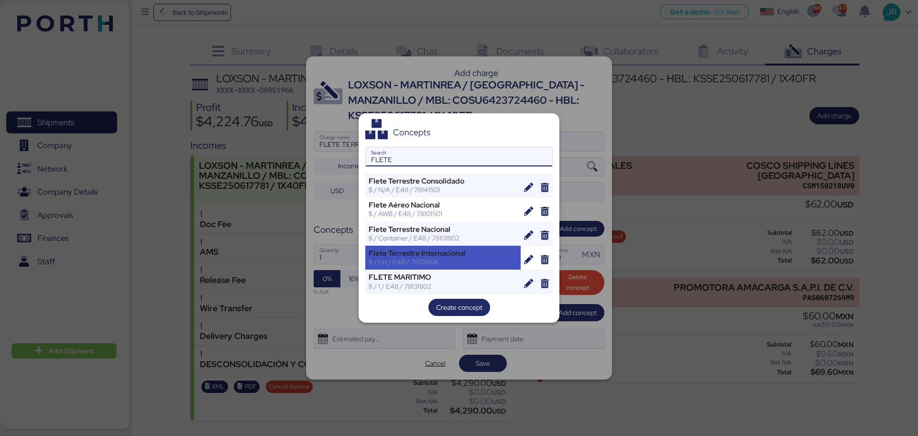
type input "FLETE"
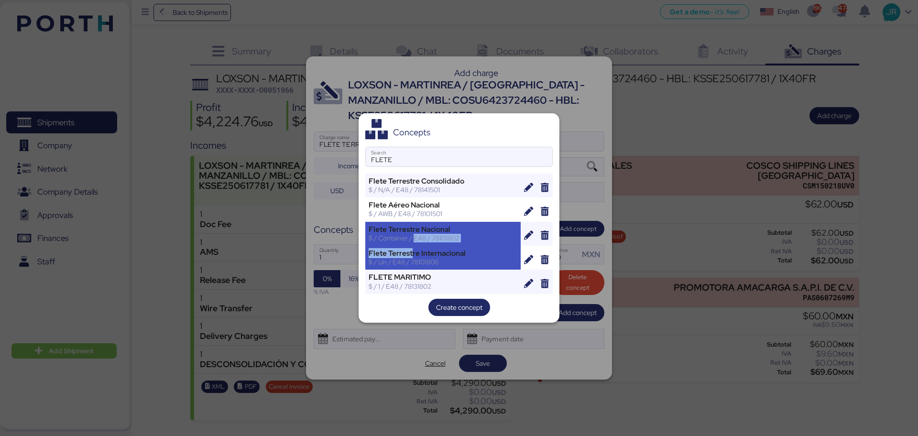
drag, startPoint x: 411, startPoint y: 249, endPoint x: 411, endPoint y: 238, distance: 11.0
click at [411, 238] on div "[PERSON_NAME] Terrestre Consolidado $ / N/A / E48 / 78141501 [PERSON_NAME] Aére…" at bounding box center [458, 233] width 187 height 120
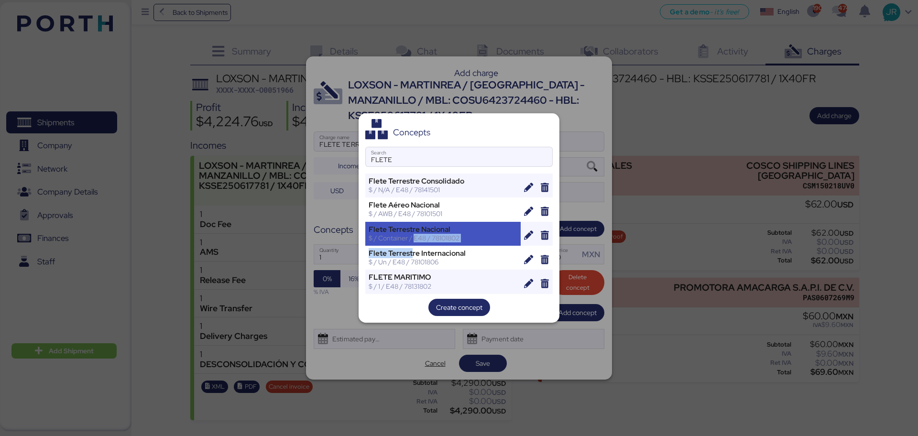
click at [415, 236] on div "$ / Container / E48 / 78101802" at bounding box center [442, 238] width 149 height 9
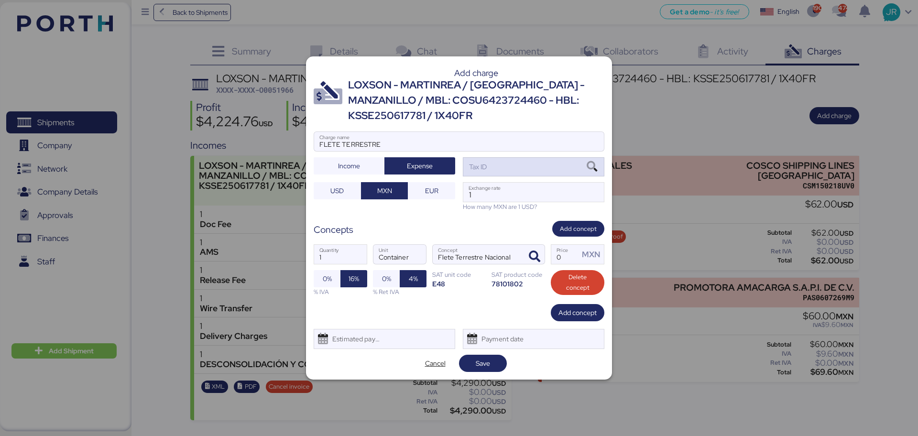
click at [588, 162] on icon at bounding box center [592, 167] width 16 height 11
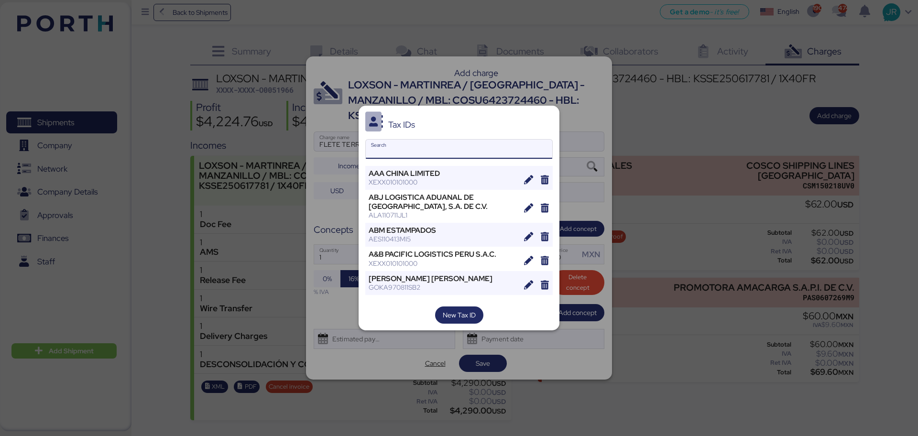
click at [386, 145] on input "Search" at bounding box center [459, 149] width 186 height 19
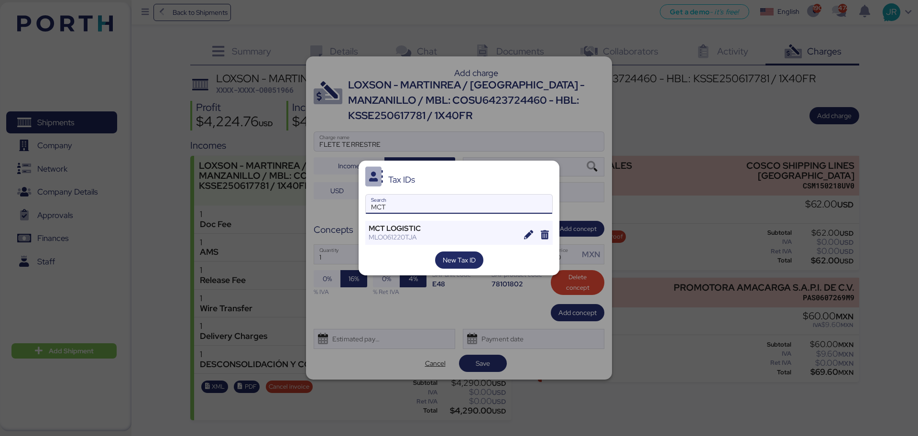
type input "MCT"
click at [386, 218] on div "Tax IDs MCT Search MCT LOGISTIC MLO061220TJA New Tax ID" at bounding box center [458, 218] width 201 height 115
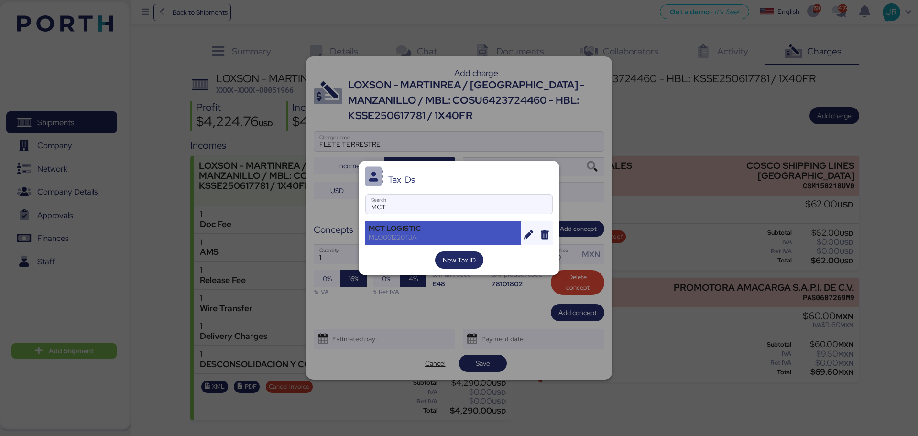
click at [386, 238] on div "MLO061220TJA" at bounding box center [442, 237] width 149 height 9
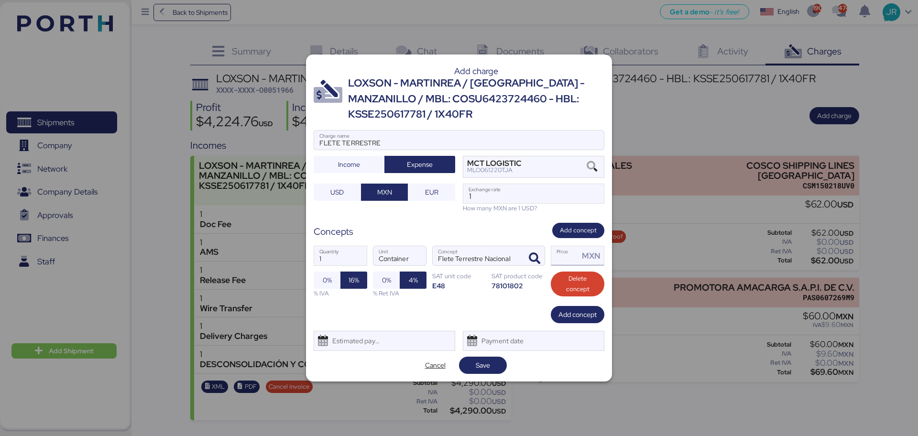
click at [569, 257] on input "Price MXN" at bounding box center [565, 255] width 28 height 19
type input "72000"
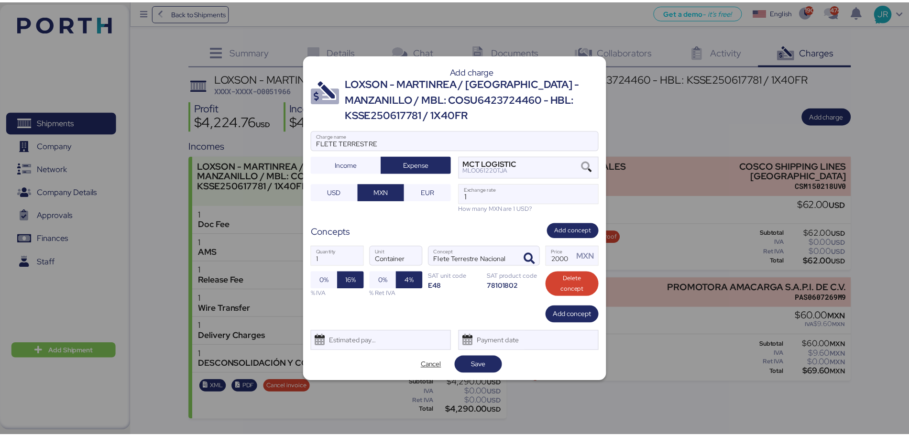
scroll to position [0, 0]
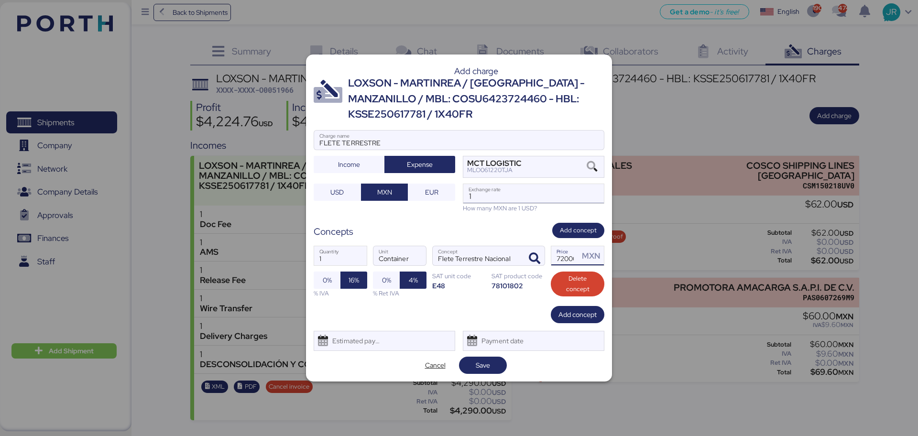
click at [507, 198] on input "1" at bounding box center [533, 193] width 141 height 19
paste input "18.6663"
type input "18.6663"
click at [394, 277] on span "0%" at bounding box center [386, 279] width 27 height 17
click at [379, 346] on div "Estimated payment date" at bounding box center [353, 340] width 57 height 19
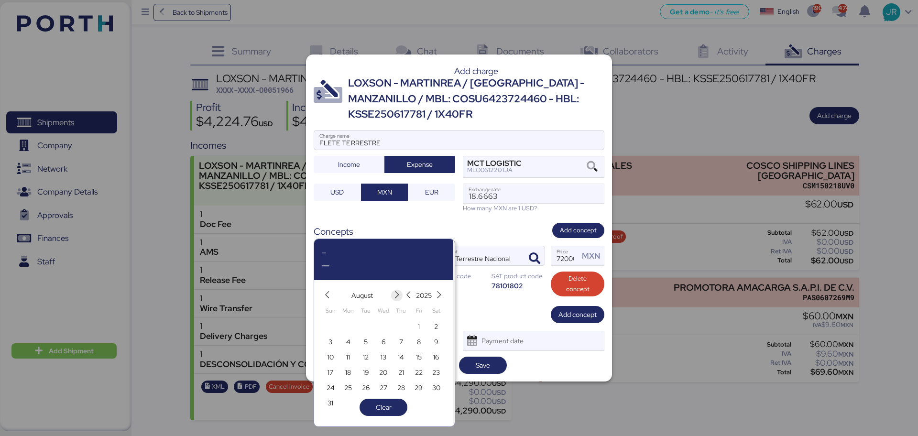
click at [391, 297] on span "button" at bounding box center [396, 295] width 11 height 11
click at [385, 341] on span "10" at bounding box center [383, 341] width 6 height 11
type input "[DATE]"
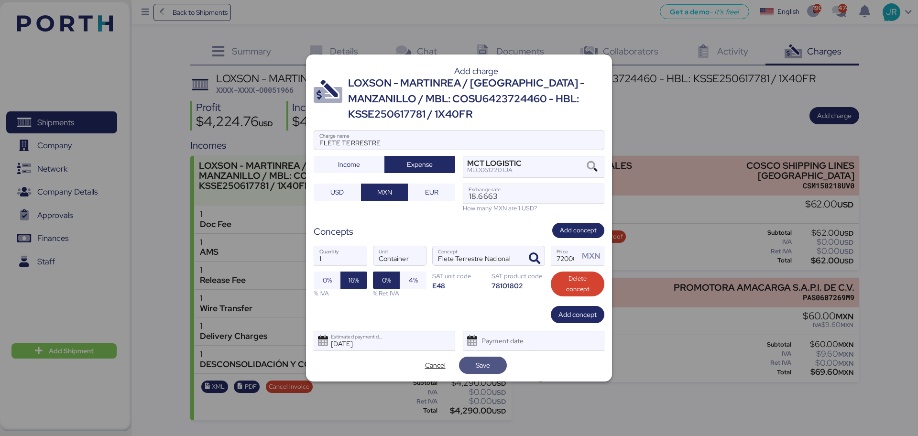
click at [480, 362] on span "Save" at bounding box center [483, 364] width 14 height 11
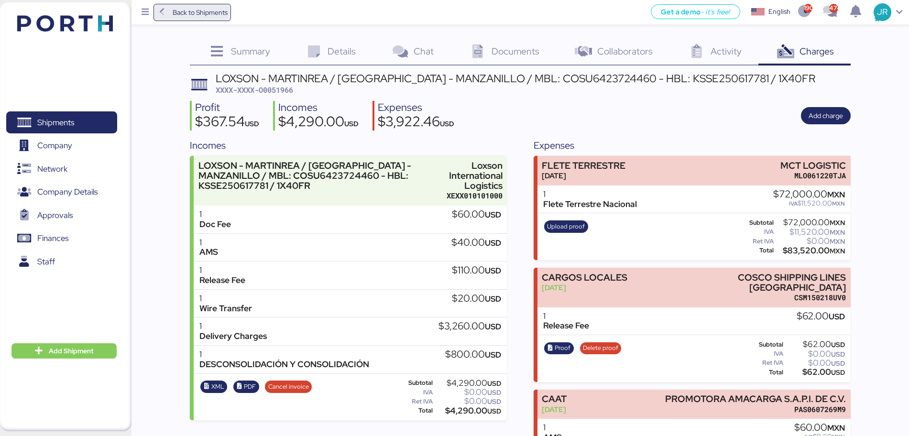
click at [191, 15] on span "Back to Shipments" at bounding box center [200, 12] width 55 height 11
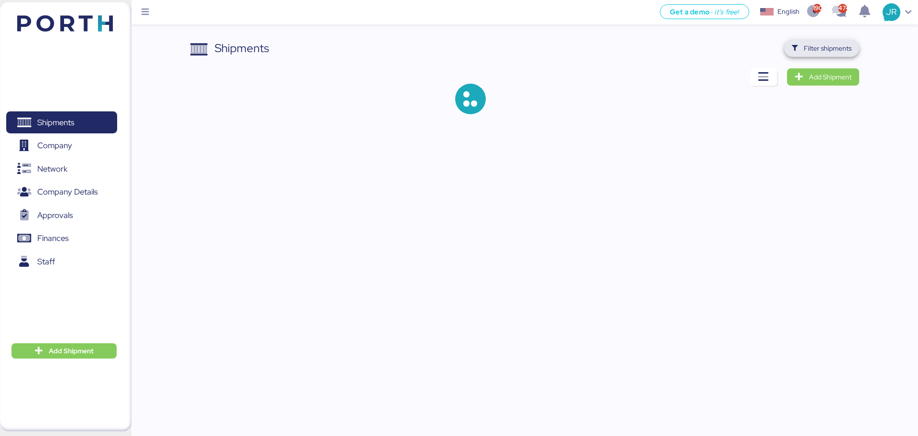
click at [824, 51] on span "Filter shipments" at bounding box center [827, 48] width 48 height 11
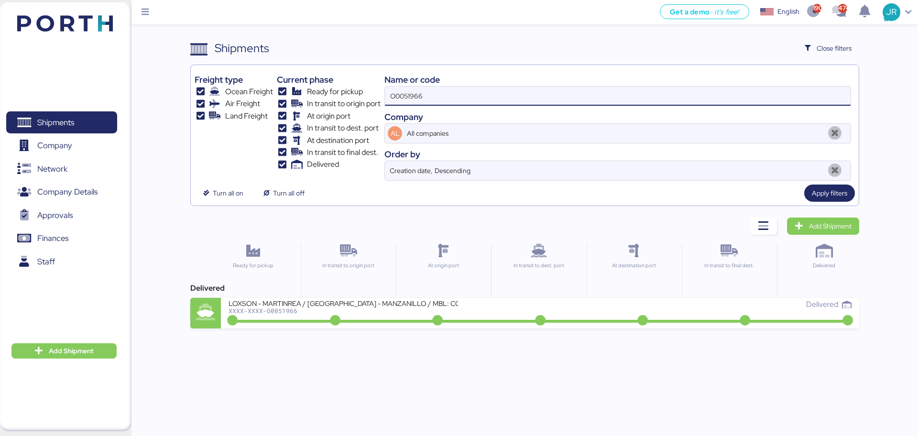
drag, startPoint x: 426, startPoint y: 98, endPoint x: 269, endPoint y: 97, distance: 157.7
click at [279, 98] on div "Freight type Ocean Freight Air Freight Land Freight Current phase Ready for pic…" at bounding box center [525, 125] width 660 height 112
paste input "090"
type input "O0050906"
click at [282, 297] on div "Ready for pickup" at bounding box center [253, 278] width 95 height 69
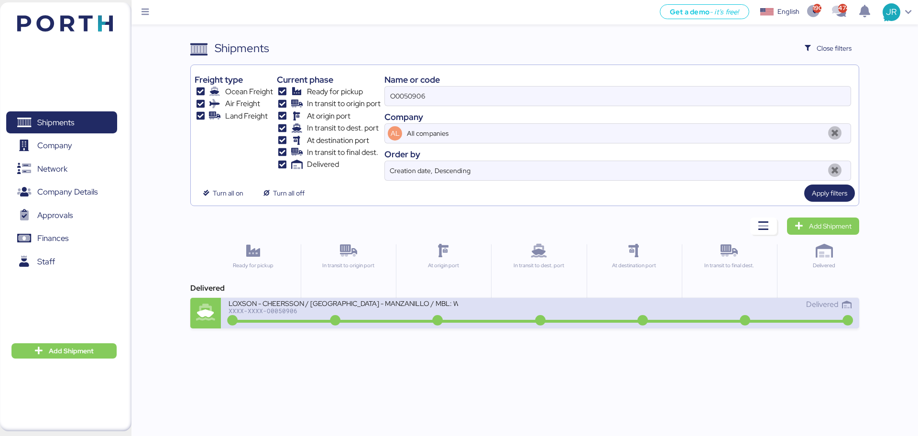
click at [282, 307] on div "XXXX-XXXX-O0050906" at bounding box center [342, 310] width 229 height 7
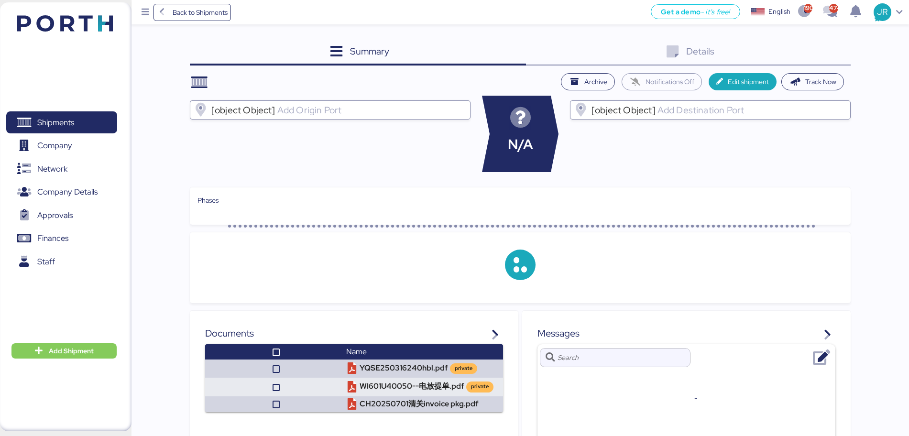
click at [801, 52] on div "Details 0" at bounding box center [688, 53] width 325 height 26
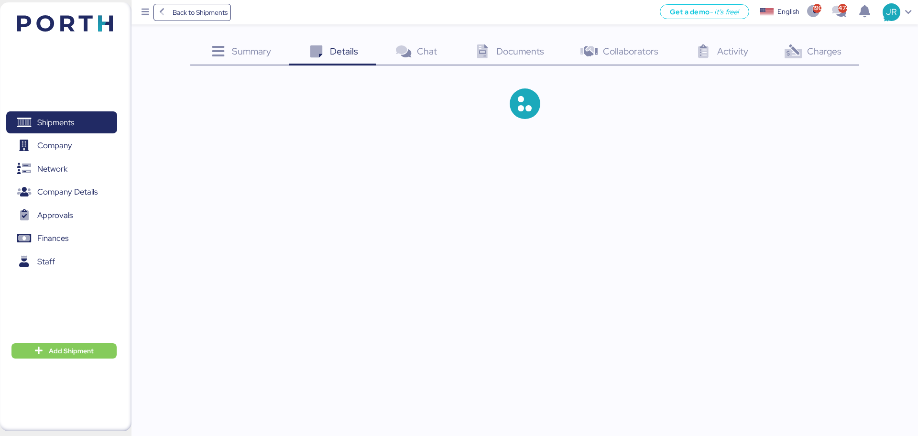
click at [801, 52] on icon at bounding box center [793, 52] width 21 height 14
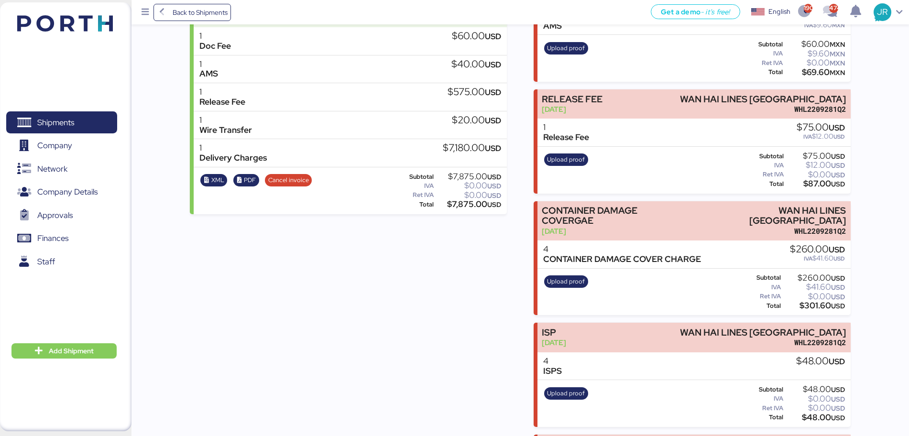
scroll to position [179, 0]
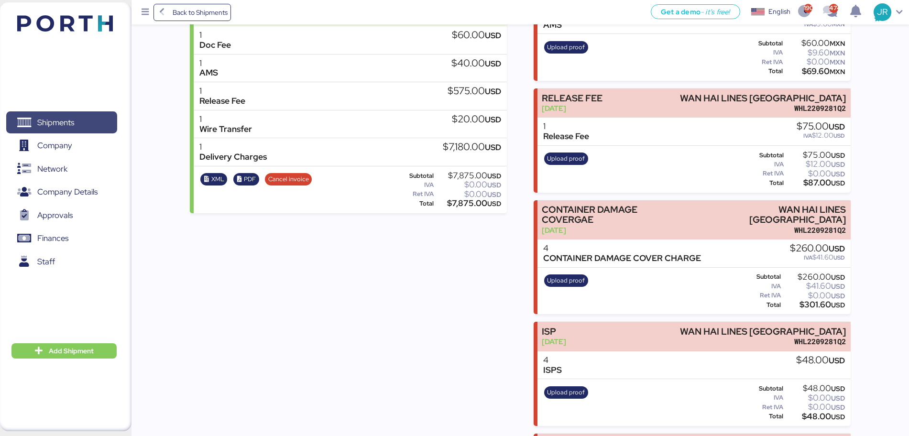
click at [91, 121] on span "Shipments" at bounding box center [61, 123] width 103 height 14
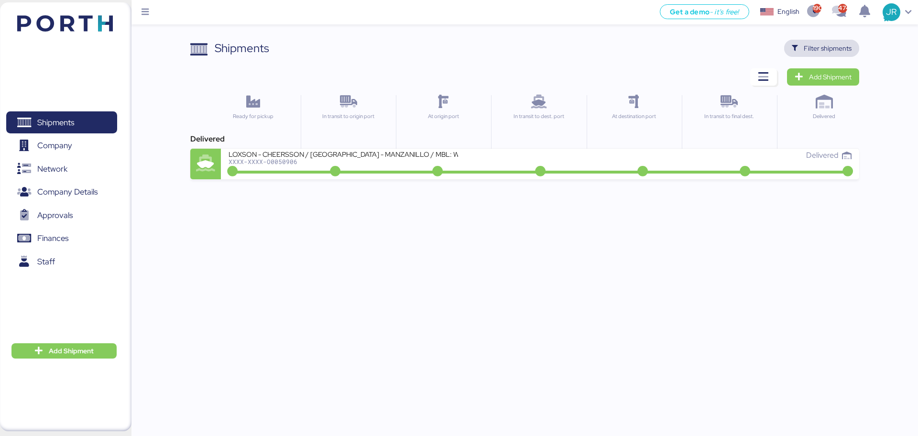
click at [814, 54] on span "Filter shipments" at bounding box center [821, 48] width 60 height 13
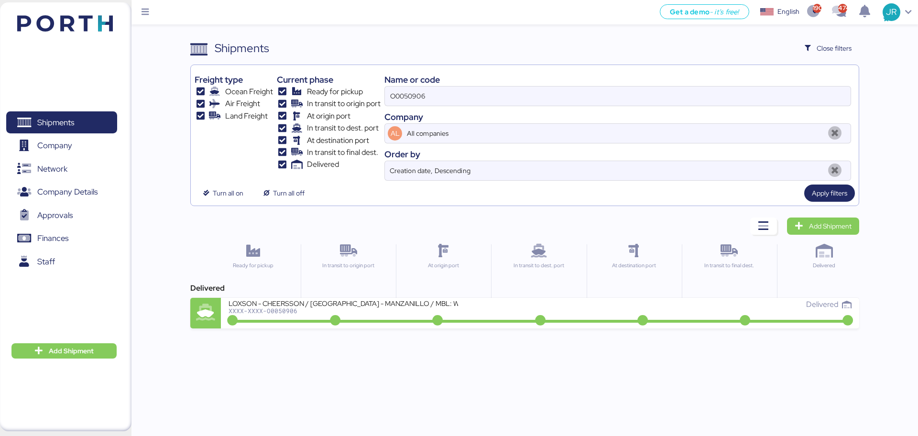
drag, startPoint x: 303, startPoint y: 99, endPoint x: 209, endPoint y: 99, distance: 93.7
click at [211, 99] on div "Freight type Ocean Freight Air Freight Land Freight Current phase Ready for pic…" at bounding box center [525, 125] width 660 height 112
paste input "2053"
type input "O0052053"
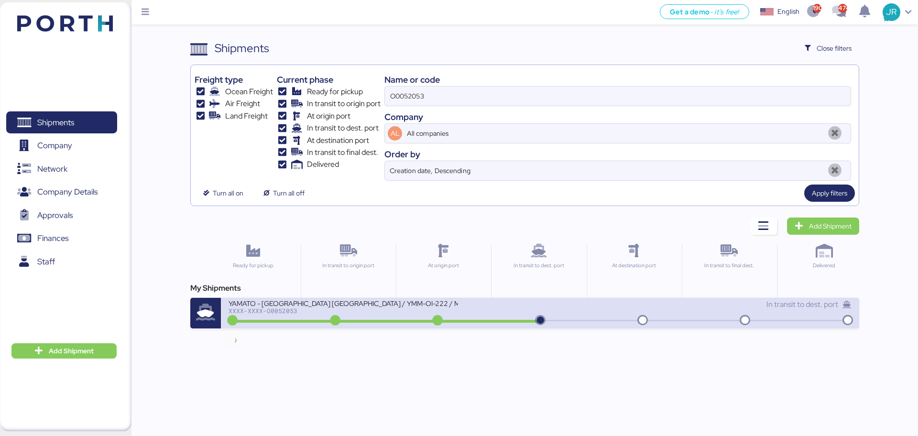
click at [253, 318] on icon at bounding box center [232, 320] width 46 height 11
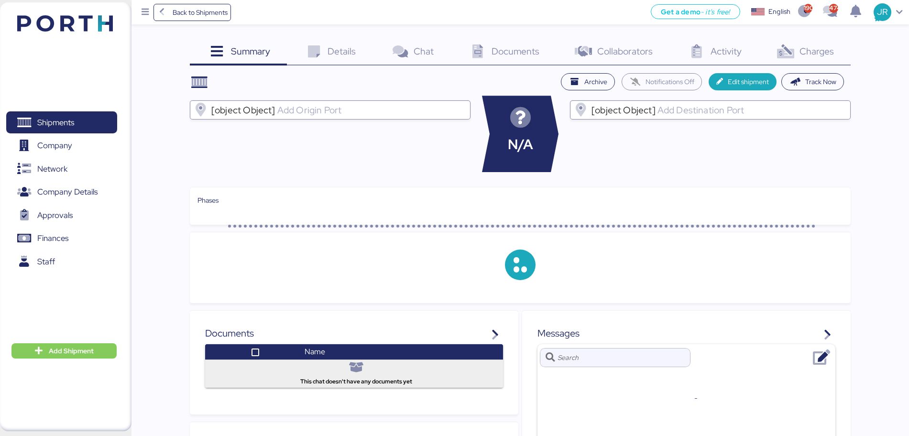
click at [815, 53] on span "Charges" at bounding box center [816, 51] width 34 height 12
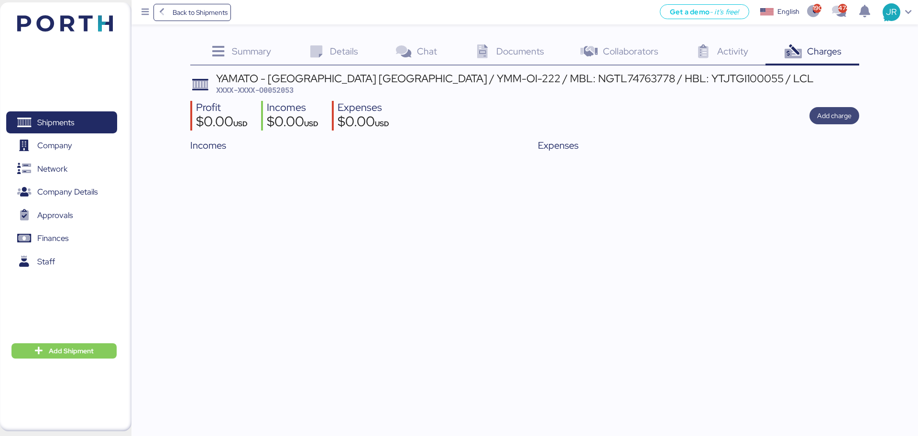
click at [837, 120] on span "Add charge" at bounding box center [834, 115] width 34 height 11
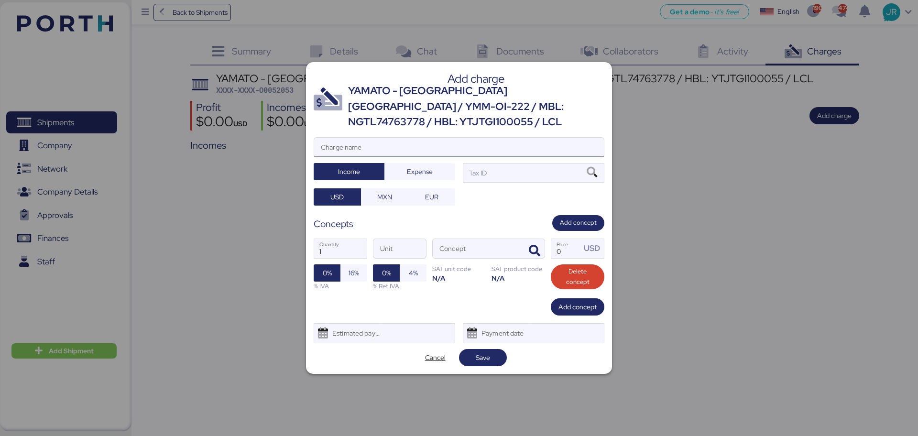
click at [359, 144] on input "Charge name" at bounding box center [459, 147] width 290 height 19
type input "CARGOS LOCALES"
click at [419, 166] on span "Expense" at bounding box center [420, 171] width 26 height 11
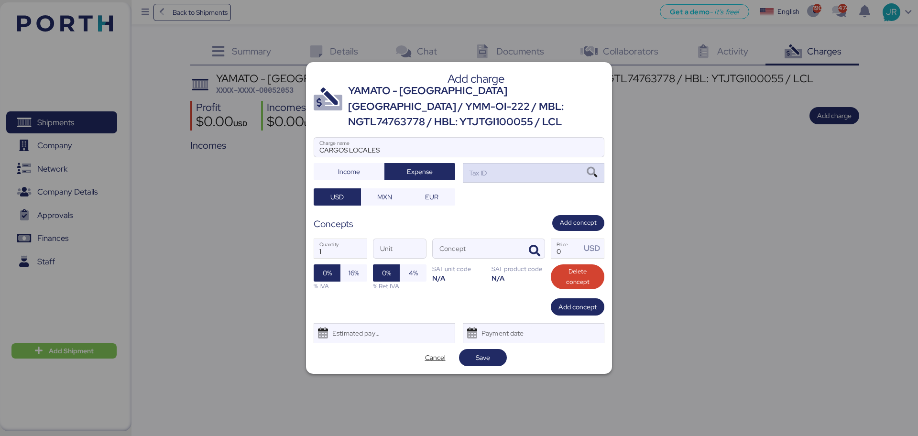
click at [601, 164] on div "Tax ID" at bounding box center [533, 172] width 141 height 19
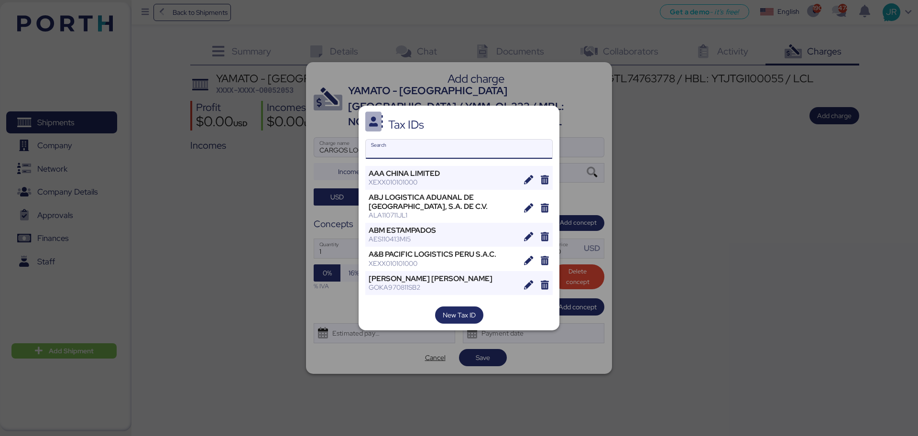
click at [390, 150] on input "Search" at bounding box center [459, 149] width 186 height 19
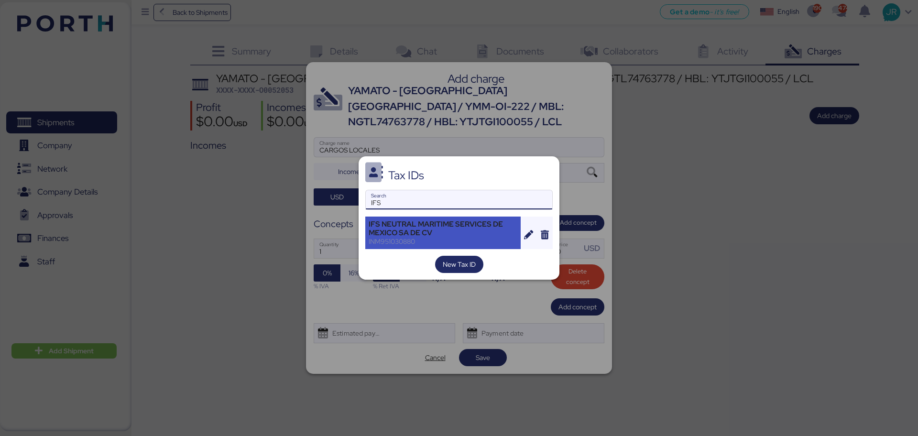
type input "IFS"
click at [380, 221] on div "IFS NEUTRAL MARITIME SERVICES DE MEXICO SA DE CV" at bounding box center [442, 228] width 149 height 17
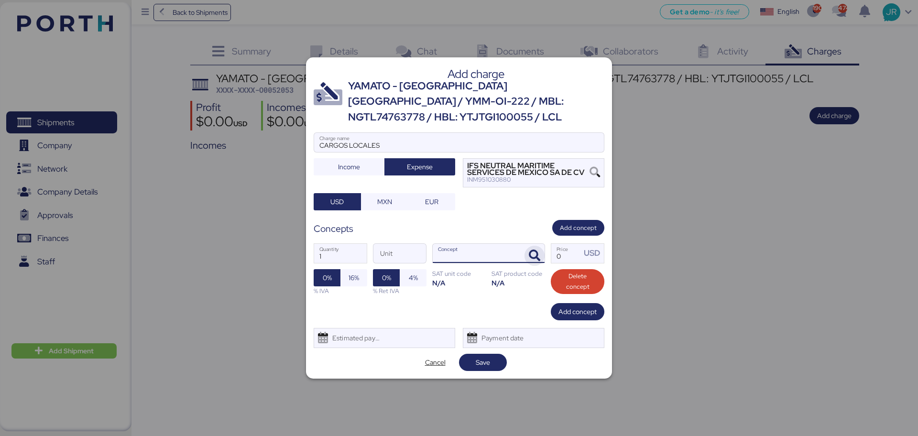
click at [541, 246] on span "button" at bounding box center [534, 256] width 20 height 20
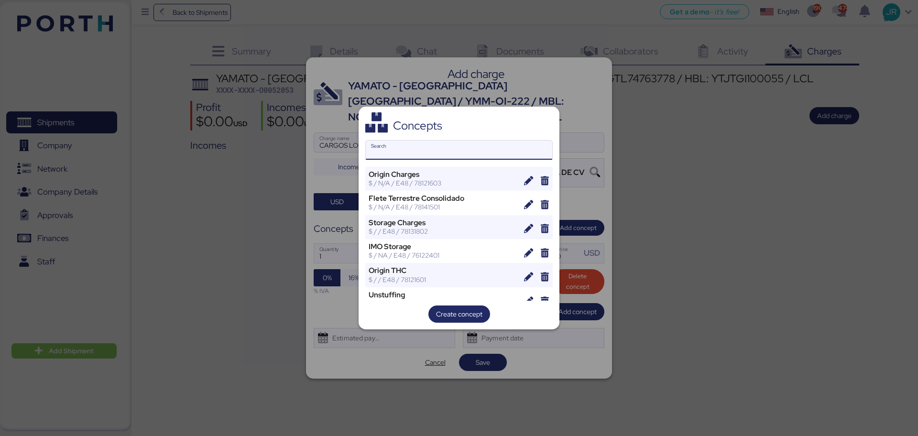
click at [398, 146] on input "Search" at bounding box center [459, 150] width 186 height 19
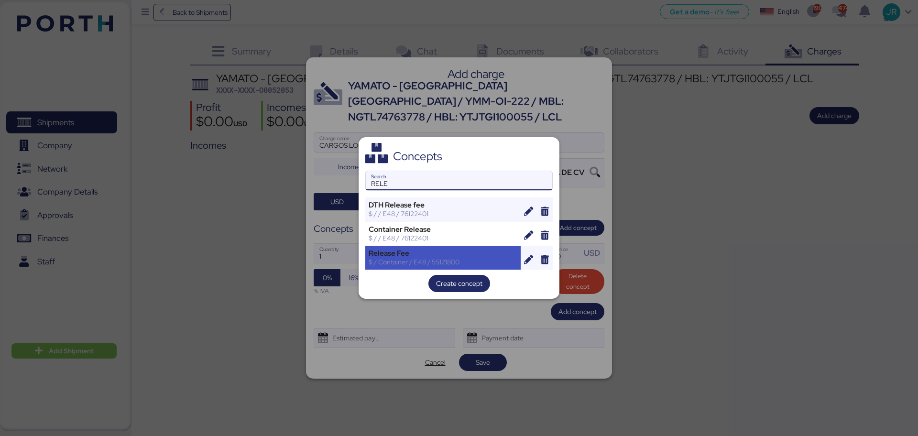
type input "RELE"
click at [405, 262] on div "$ / Container / E48 / 55121800" at bounding box center [442, 262] width 149 height 9
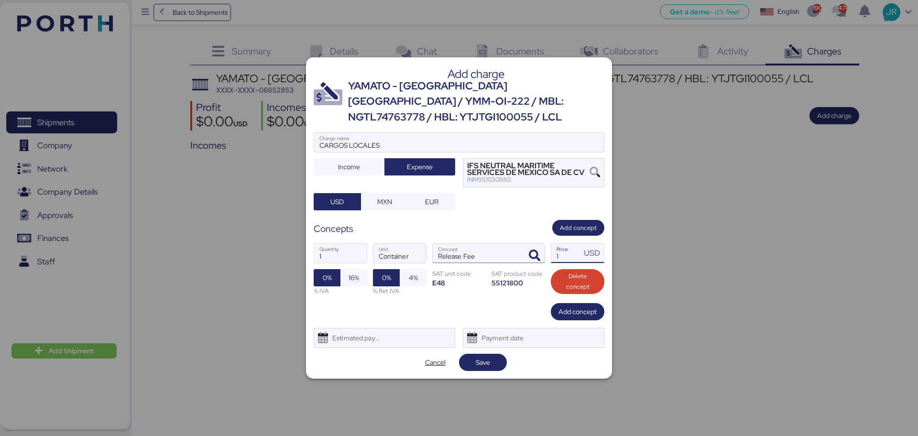
drag, startPoint x: 569, startPoint y: 245, endPoint x: 518, endPoint y: 249, distance: 50.9
click at [518, 249] on div "1 Quantity Container Unit Release Fee Concept 1 Price USD 0% 16% % IVA 0% 4% % …" at bounding box center [459, 269] width 291 height 67
paste input "207"
type input "207"
click at [365, 269] on span "16%" at bounding box center [353, 277] width 27 height 17
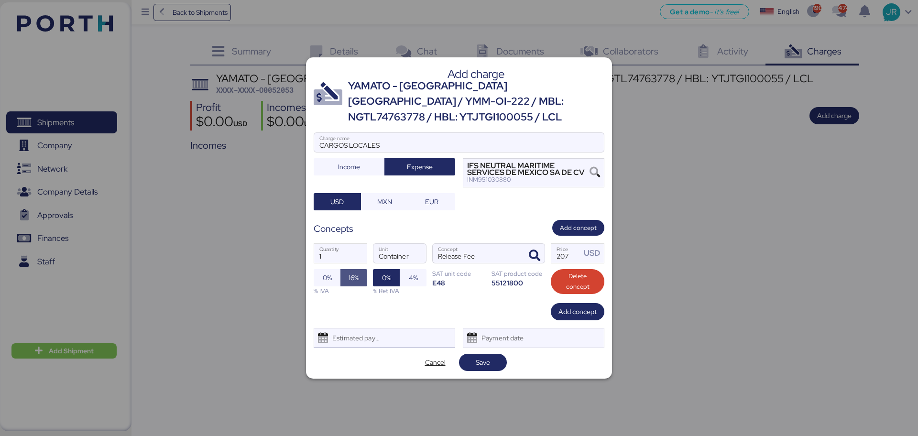
click at [353, 332] on div "Estimated payment date" at bounding box center [353, 337] width 57 height 19
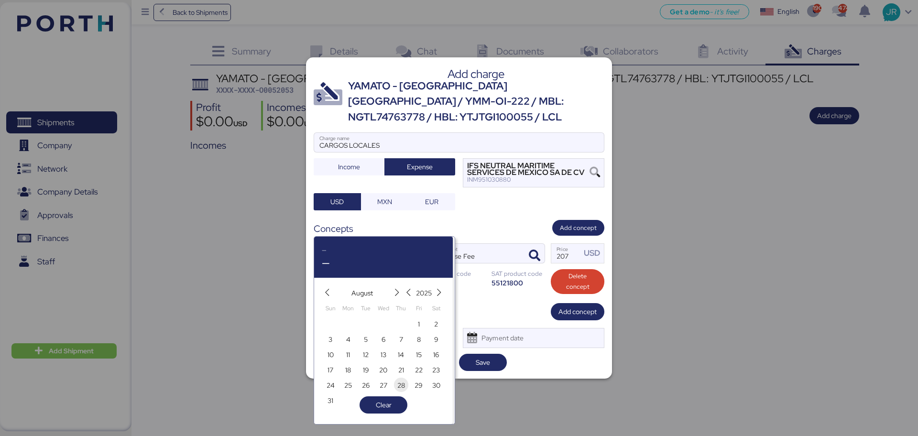
click at [401, 382] on span "28" at bounding box center [401, 384] width 8 height 11
type input "[DATE]"
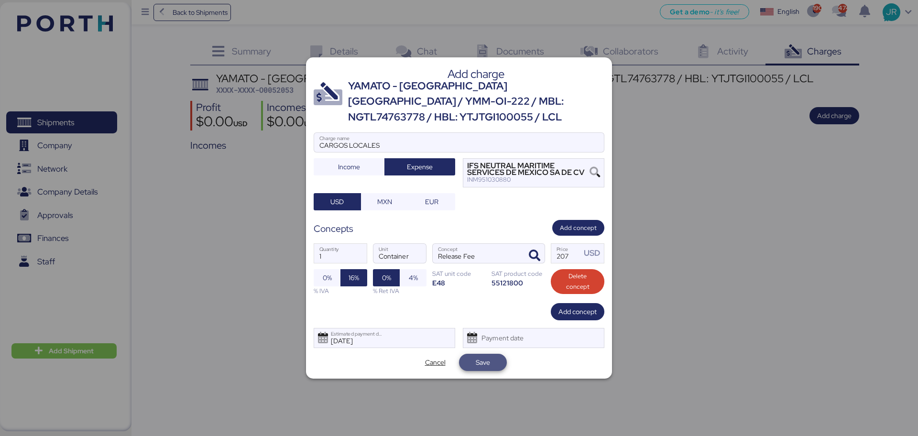
click at [483, 358] on span "Save" at bounding box center [483, 362] width 14 height 11
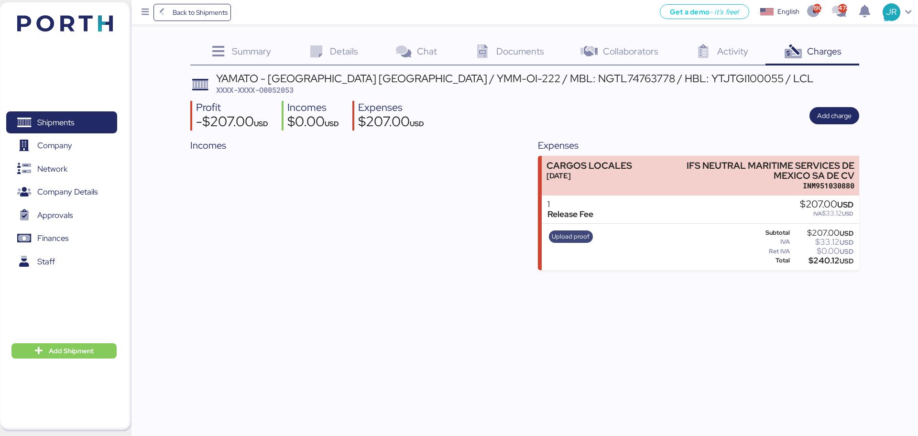
click at [571, 233] on span "Upload proof" at bounding box center [571, 236] width 38 height 11
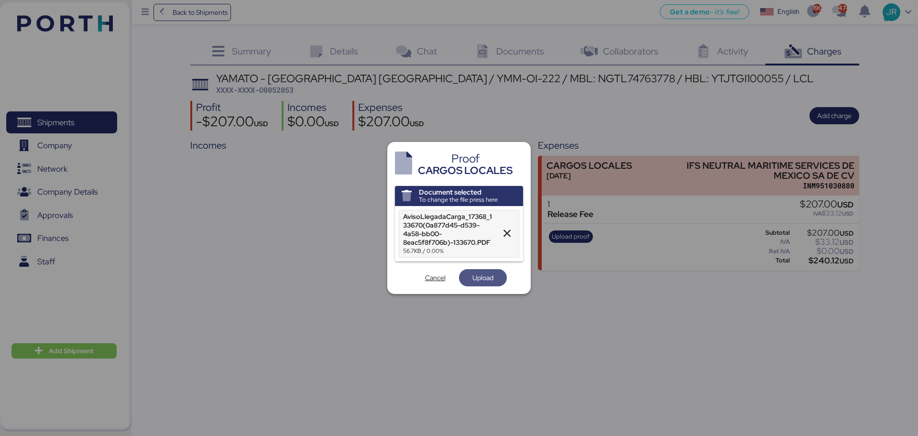
drag, startPoint x: 483, startPoint y: 272, endPoint x: 483, endPoint y: 267, distance: 5.3
click at [483, 272] on span "Upload" at bounding box center [482, 277] width 21 height 11
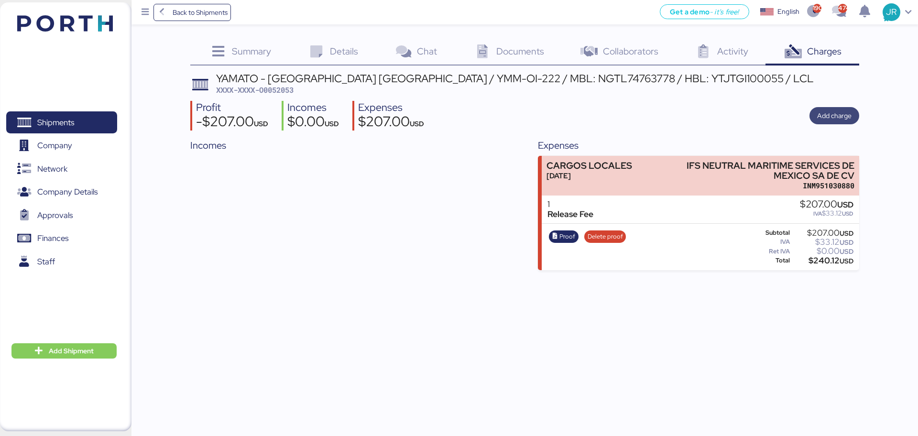
click at [811, 120] on span "Add charge" at bounding box center [834, 115] width 50 height 17
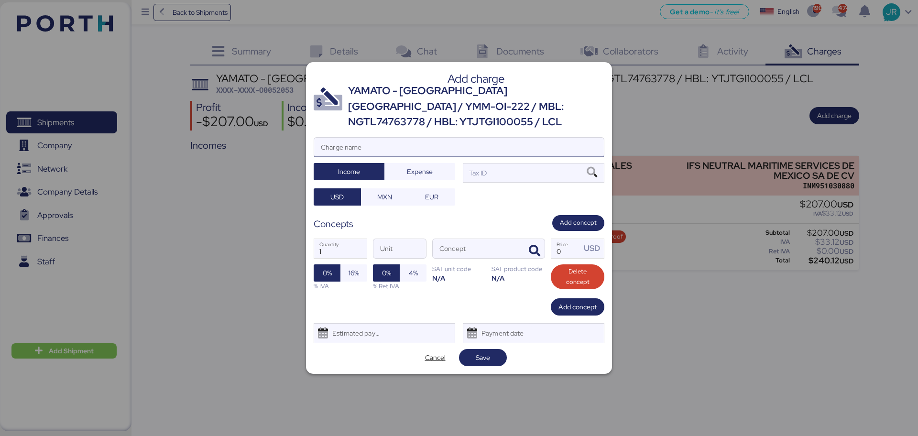
click at [375, 143] on input "Charge name" at bounding box center [459, 147] width 290 height 19
type input "CAAT"
click at [422, 170] on span "Expense" at bounding box center [419, 171] width 55 height 13
click at [382, 198] on div "Add charge YAMATO - [GEOGRAPHIC_DATA] MEXICO / YMM-OI-222 / MBL: NGTL74763778 /…" at bounding box center [459, 218] width 306 height 312
click at [393, 190] on span "MXN" at bounding box center [384, 196] width 32 height 13
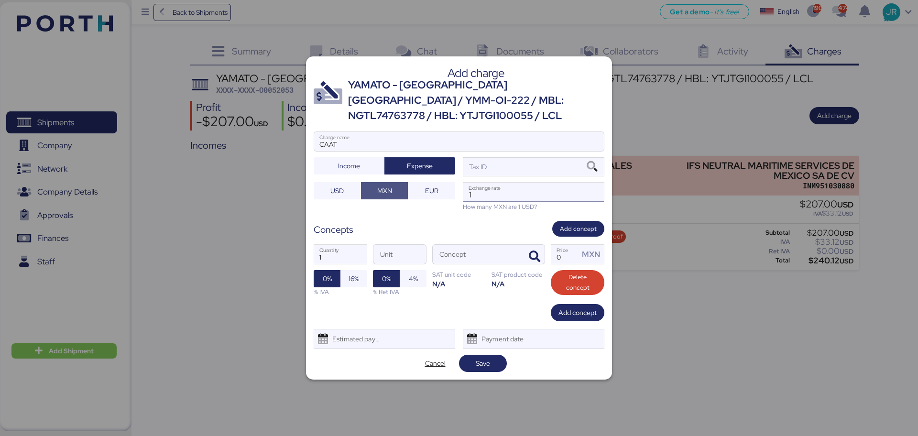
click at [514, 183] on input "1" at bounding box center [533, 192] width 141 height 19
paste input "18.6663"
type input "18.6663"
click at [536, 251] on icon "button" at bounding box center [534, 256] width 11 height 11
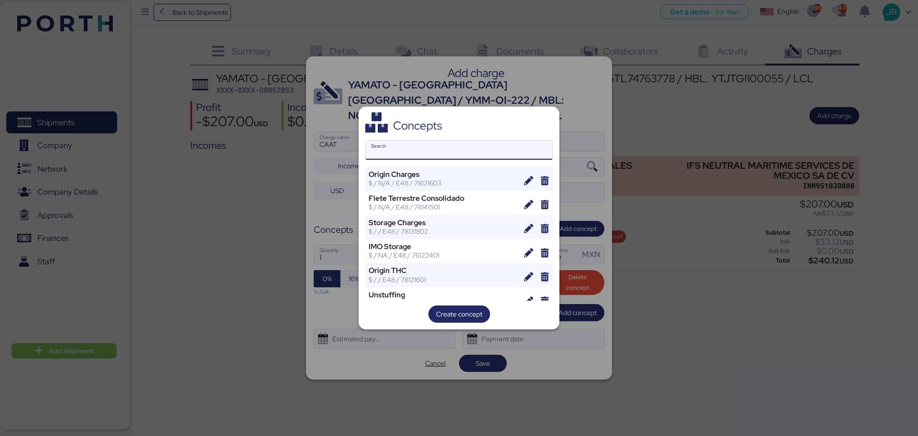
click at [419, 152] on input "Search" at bounding box center [459, 150] width 186 height 19
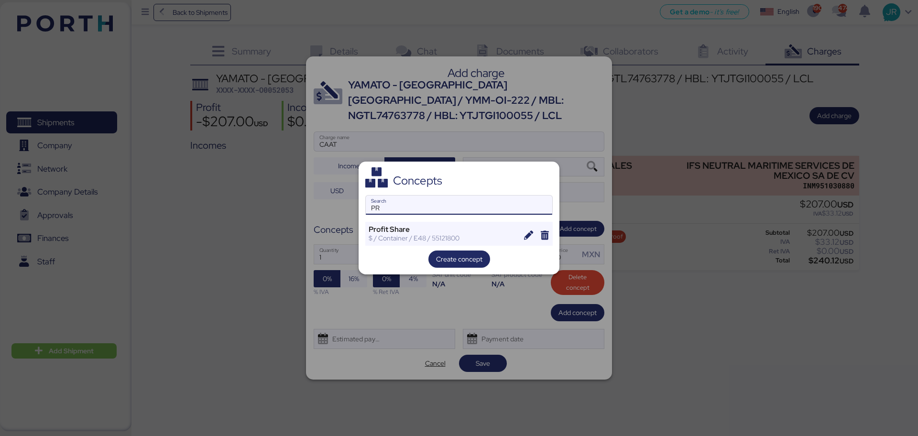
type input "P"
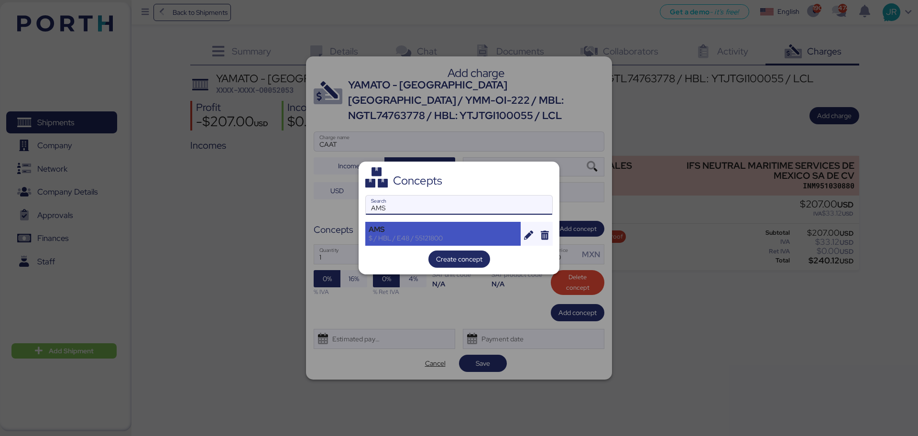
type input "AMS"
click at [384, 232] on div "AMS" at bounding box center [442, 229] width 149 height 9
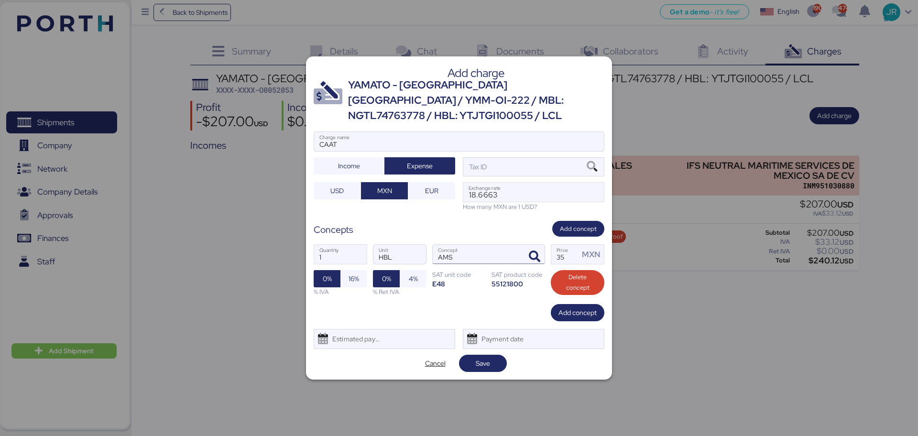
drag, startPoint x: 569, startPoint y: 250, endPoint x: 486, endPoint y: 245, distance: 82.8
click at [521, 250] on div "1 Quantity HBL Unit AMS Concept 35 Price MXN 0% 16% % IVA 0% 4% % Ret IVA SAT u…" at bounding box center [459, 270] width 291 height 67
type input "60"
click at [356, 273] on span "16%" at bounding box center [353, 278] width 11 height 11
click at [349, 338] on div "Estimated payment date" at bounding box center [353, 338] width 57 height 19
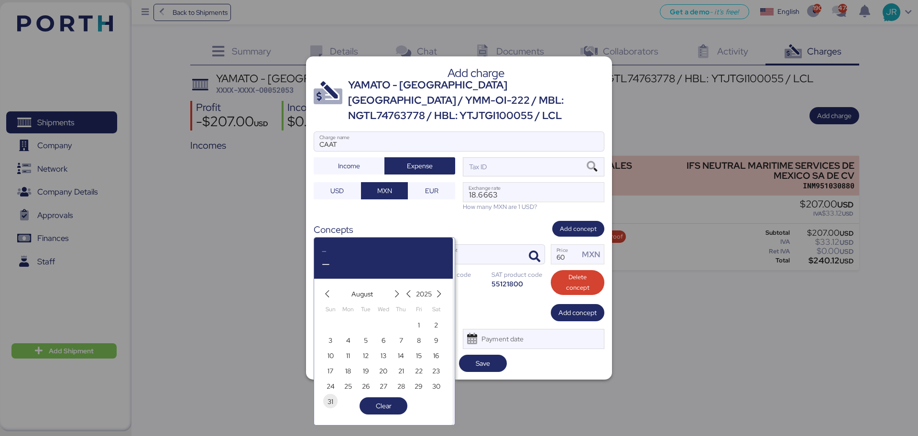
click at [332, 402] on span "31" at bounding box center [330, 401] width 6 height 11
type input "[DATE]"
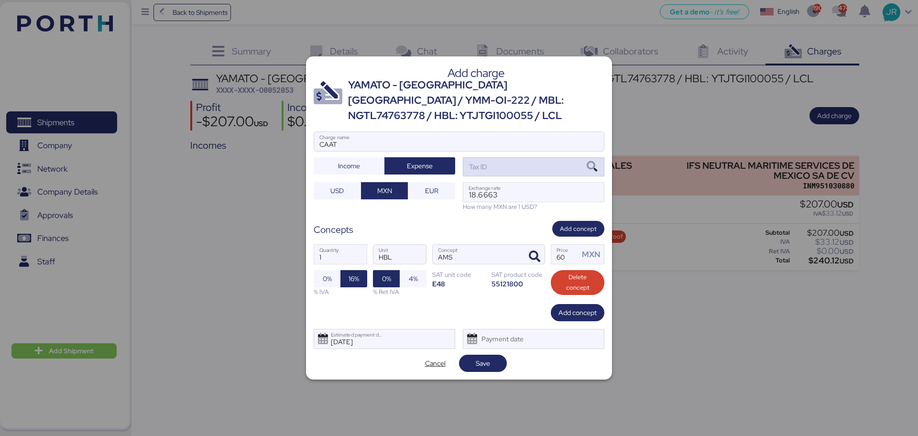
click at [587, 162] on icon at bounding box center [592, 167] width 16 height 11
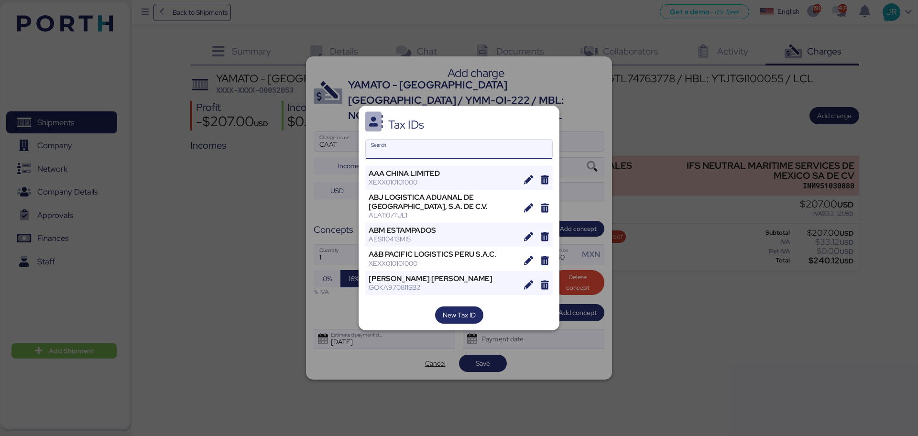
click at [419, 147] on input "Search" at bounding box center [459, 149] width 186 height 19
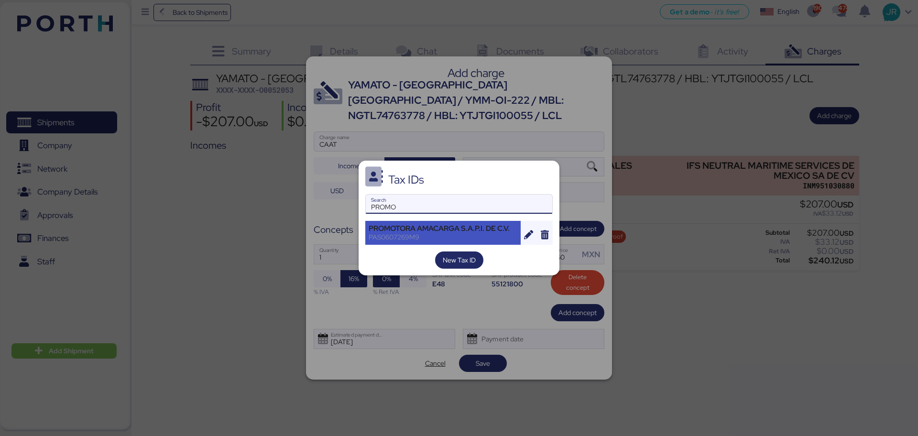
type input "PROMO"
click at [390, 233] on div "PAS0607269M9" at bounding box center [442, 237] width 149 height 9
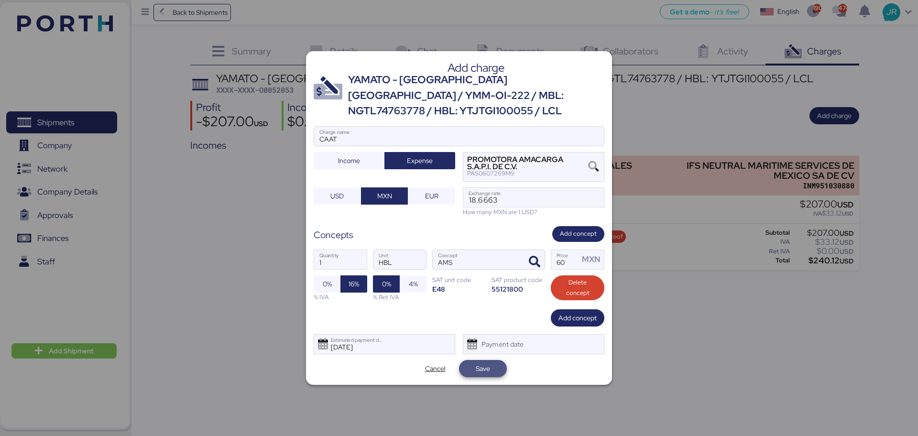
click at [481, 363] on span "Save" at bounding box center [483, 368] width 14 height 11
